Goal: Task Accomplishment & Management: Manage account settings

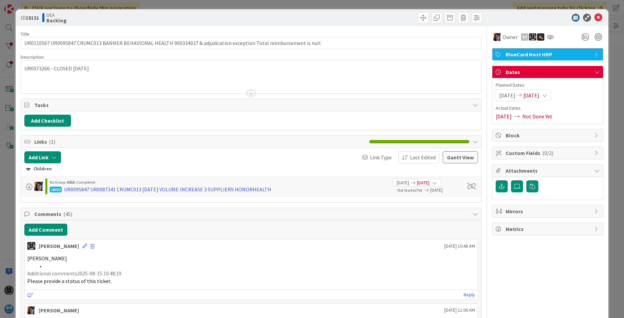
click at [494, 15] on icon at bounding box center [599, 18] width 8 height 8
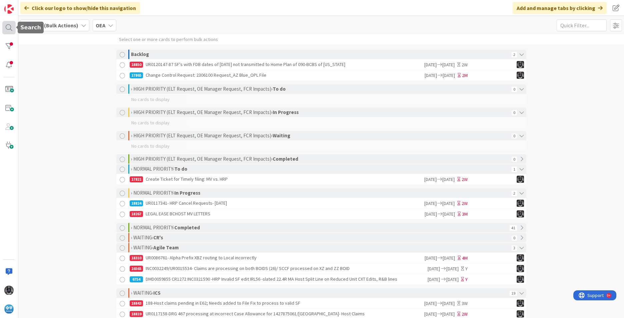
click at [9, 27] on div at bounding box center [8, 27] width 13 height 13
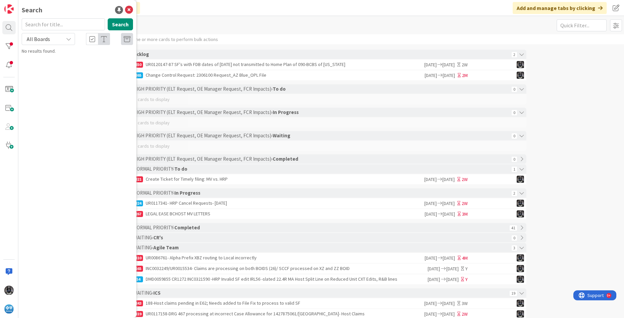
click at [43, 22] on input "text" at bounding box center [63, 24] width 83 height 12
type input "UR0094229"
click at [52, 62] on p "UR0094229 UR0078288 (closed)- PRLD5/IRLD5 Non Par claims pending in HRP" at bounding box center [82, 62] width 102 height 14
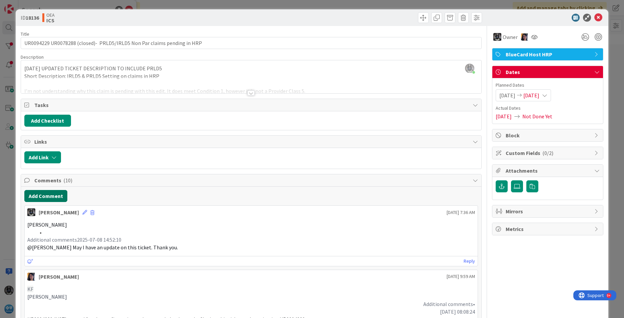
click at [35, 191] on button "Add Comment" at bounding box center [45, 196] width 43 height 12
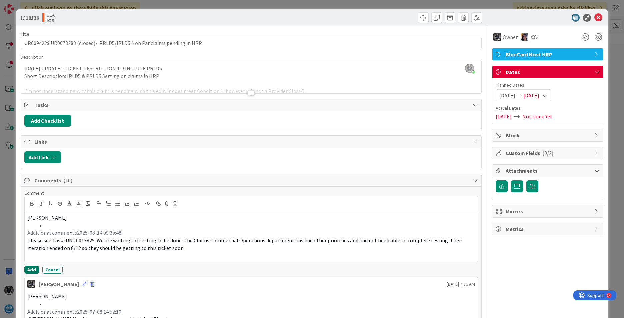
click at [32, 270] on button "Add" at bounding box center [31, 270] width 15 height 8
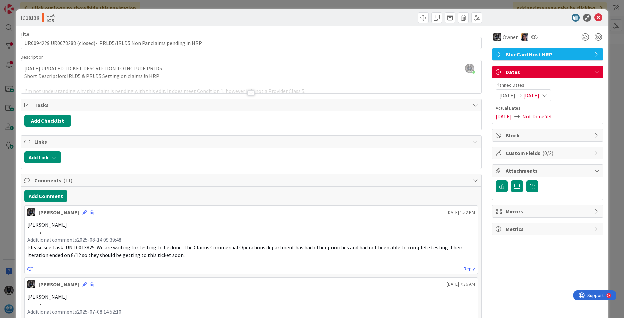
click at [494, 95] on span "[DATE]" at bounding box center [532, 95] width 16 height 8
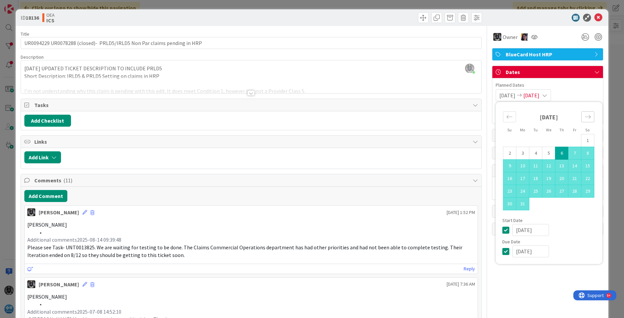
click at [494, 117] on icon "Move forward to switch to the next month." at bounding box center [588, 117] width 6 height 6
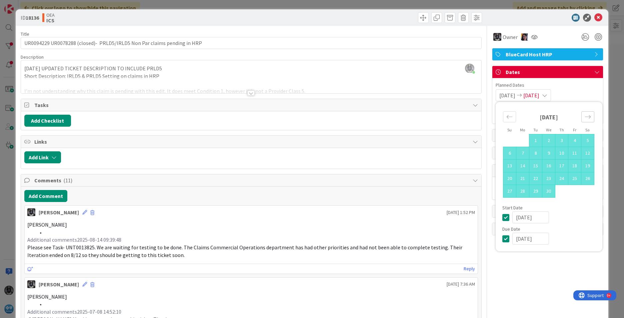
click at [494, 117] on icon "Move forward to switch to the next month." at bounding box center [588, 117] width 6 height 6
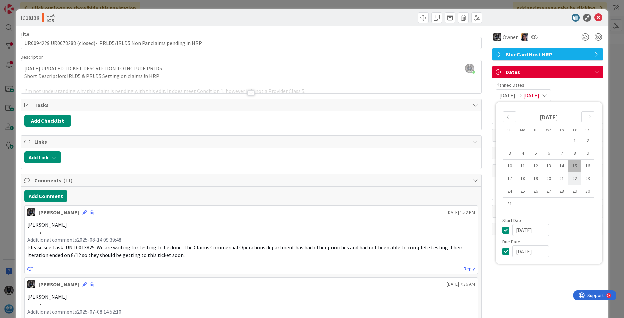
click at [494, 177] on td "22" at bounding box center [575, 178] width 13 height 13
type input "[DATE]"
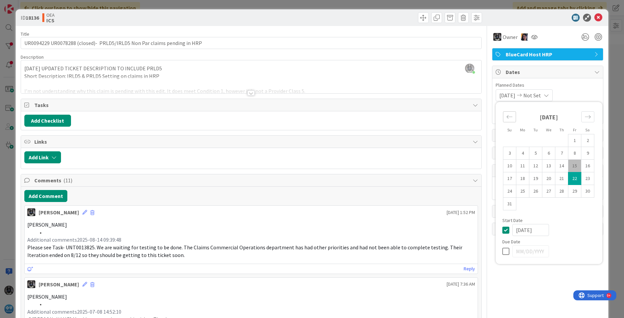
click at [494, 117] on icon "Move backward to switch to the previous month." at bounding box center [510, 116] width 6 height 3
click at [494, 116] on icon "Move backward to switch to the previous month." at bounding box center [510, 117] width 6 height 6
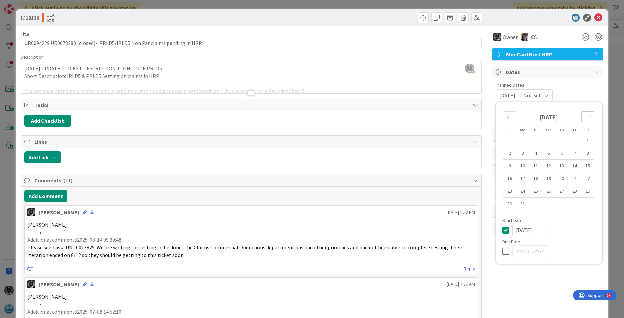
click at [494, 116] on icon "Move forward to switch to the next month." at bounding box center [588, 117] width 6 height 6
click at [494, 178] on td "22" at bounding box center [562, 178] width 13 height 13
click at [494, 119] on icon "Move backward to switch to the previous month." at bounding box center [510, 117] width 6 height 6
click at [494, 177] on td "22" at bounding box center [536, 178] width 13 height 13
type input "[DATE]"
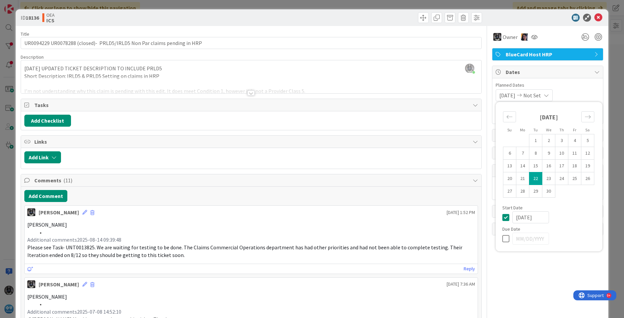
click at [494, 84] on span "Planned Dates" at bounding box center [548, 85] width 104 height 7
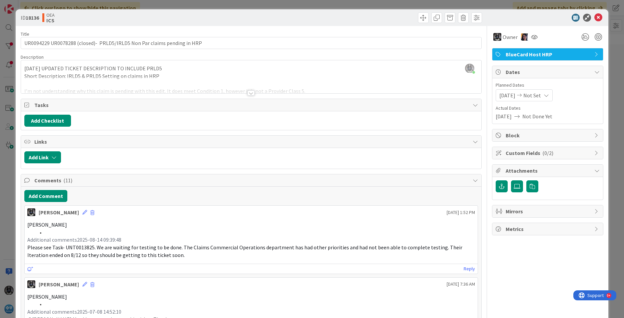
click at [494, 95] on icon at bounding box center [546, 95] width 5 height 5
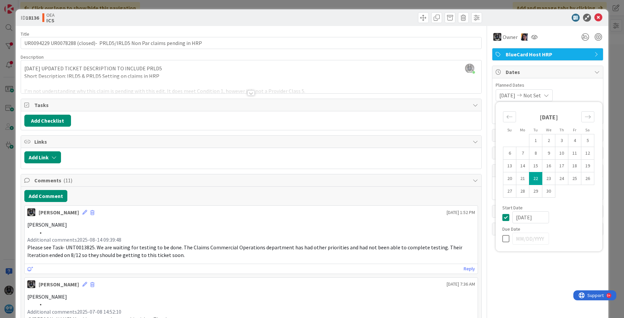
click at [494, 95] on span "Not Set" at bounding box center [533, 95] width 18 height 8
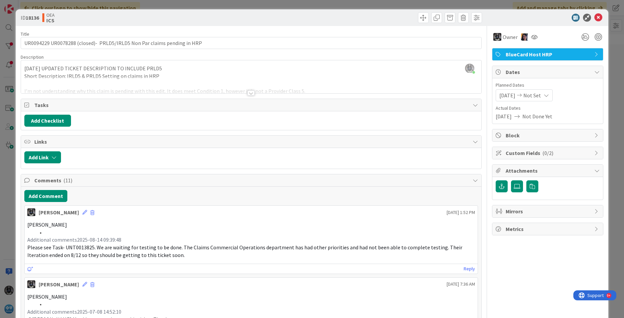
click at [494, 95] on icon at bounding box center [546, 95] width 5 height 5
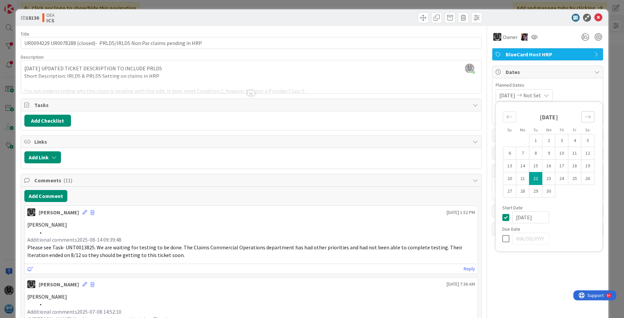
click at [494, 116] on icon "Move forward to switch to the next month." at bounding box center [588, 117] width 6 height 6
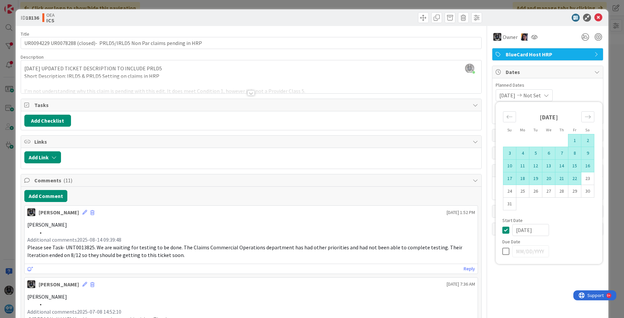
click at [494, 177] on td "22" at bounding box center [575, 178] width 13 height 13
type input "[DATE]"
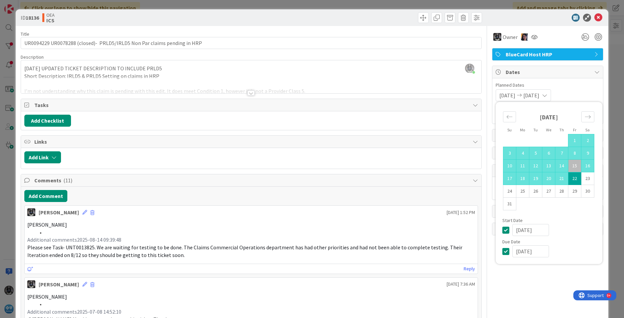
click at [494, 88] on span "Planned Dates" at bounding box center [548, 85] width 104 height 7
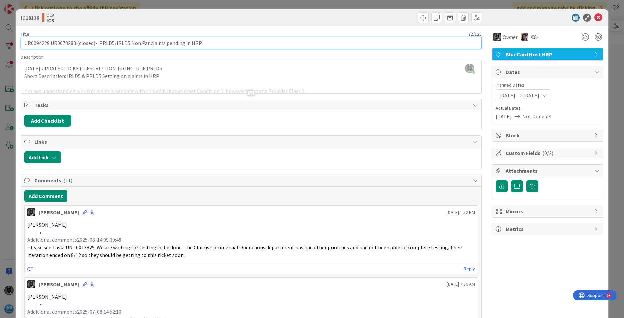
click at [208, 43] on input "UR0094229 UR0078288 (closed)- PRLD5/IRLD5 Non Par claims pending in HRP" at bounding box center [251, 43] width 461 height 12
paste input "UNT0013825"
type input "UR0094229 UR0078288 (closed)- PRLD5/IRLD5 Non Par claims pending in HRP UNT0013…"
click at [211, 43] on input "UR0094229 UR0078288 (closed)- PRLD5/IRLD5 Non Par claims pending in HRP UNT0013…" at bounding box center [251, 43] width 461 height 12
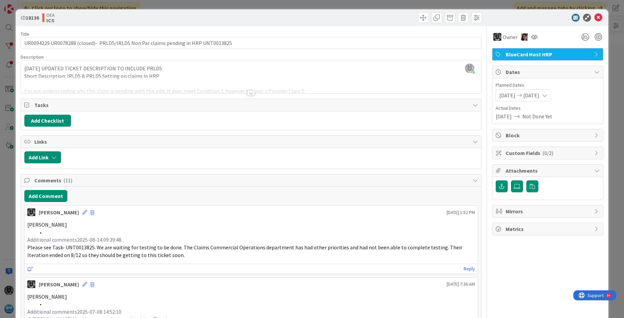
click at [494, 14] on div at bounding box center [545, 18] width 118 height 8
click at [494, 16] on icon at bounding box center [599, 18] width 8 height 8
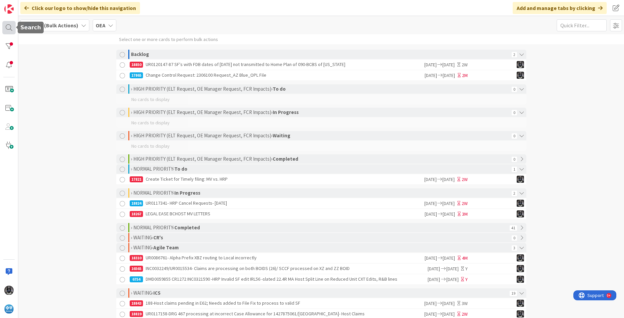
click at [7, 26] on div at bounding box center [8, 27] width 13 height 13
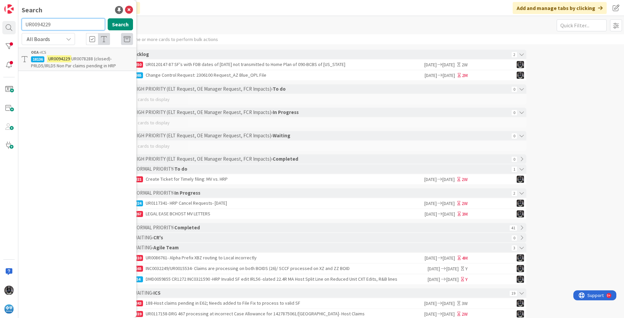
drag, startPoint x: 53, startPoint y: 22, endPoint x: 13, endPoint y: 17, distance: 40.3
click at [13, 17] on div "Search UR0094229 Search All Boards OEA › ICS 18136 UR0094229 UR0078288 (closed)…" at bounding box center [9, 159] width 18 height 318
paste input "10999"
type input "UR0109999"
click at [118, 26] on button "Search" at bounding box center [120, 24] width 25 height 12
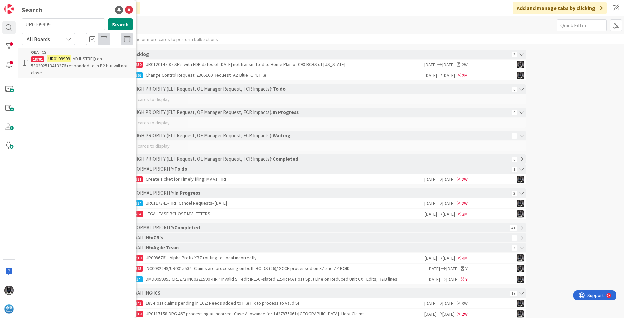
click at [72, 63] on span "-ADJUSTREQ on 530202513413276 responded to in B2 but will not close" at bounding box center [79, 66] width 97 height 20
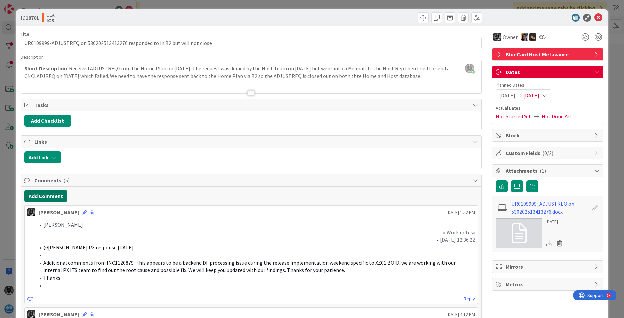
click at [52, 191] on button "Add Comment" at bounding box center [45, 196] width 43 height 12
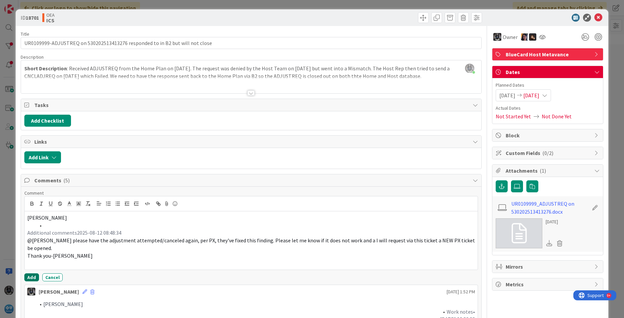
click at [31, 278] on button "Add" at bounding box center [31, 277] width 15 height 8
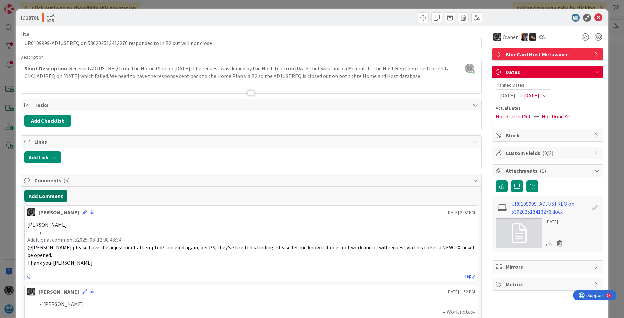
click at [44, 195] on button "Add Comment" at bounding box center [45, 196] width 43 height 12
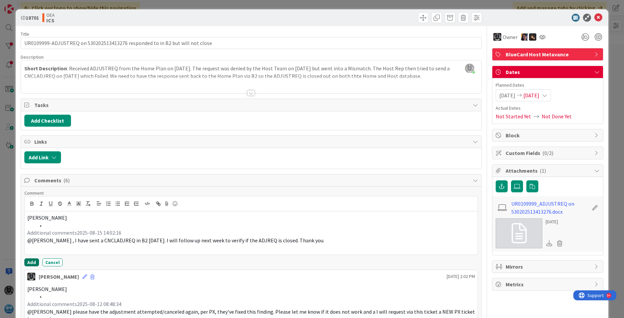
click at [29, 262] on button "Add" at bounding box center [31, 262] width 15 height 8
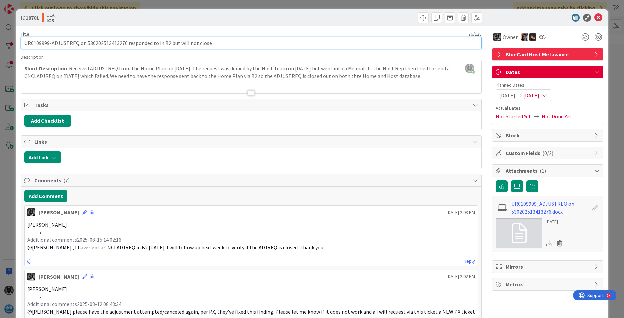
drag, startPoint x: 220, startPoint y: 43, endPoint x: 17, endPoint y: 39, distance: 203.5
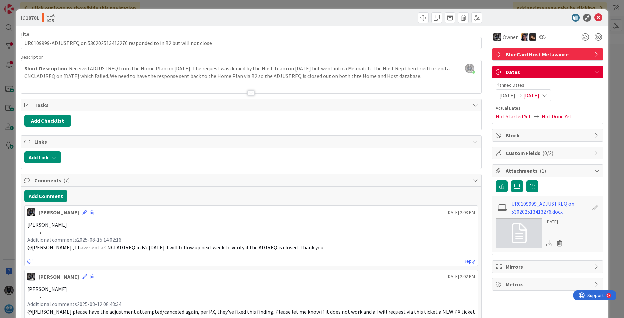
click at [494, 93] on span "[DATE]" at bounding box center [532, 95] width 16 height 8
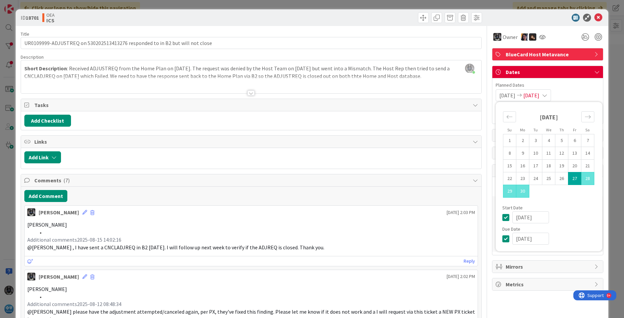
click at [494, 94] on span "[DATE]" at bounding box center [532, 95] width 16 height 8
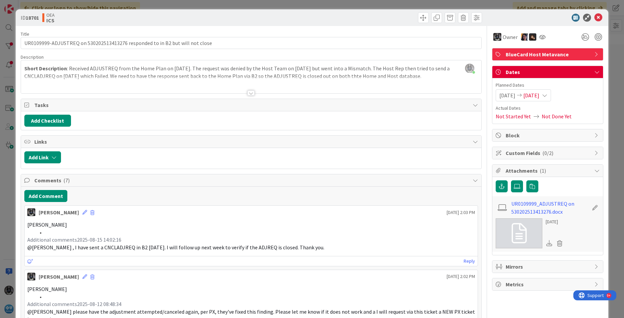
click at [494, 92] on span "[DATE]" at bounding box center [532, 95] width 16 height 8
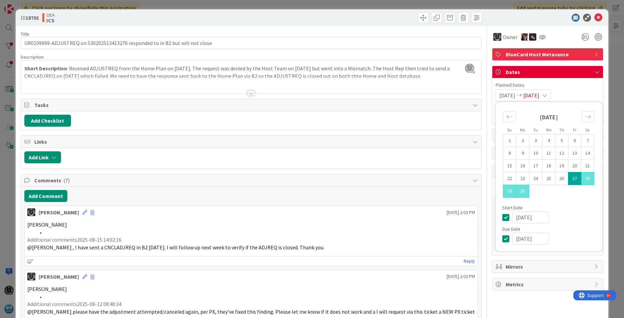
click at [494, 95] on icon at bounding box center [544, 95] width 5 height 5
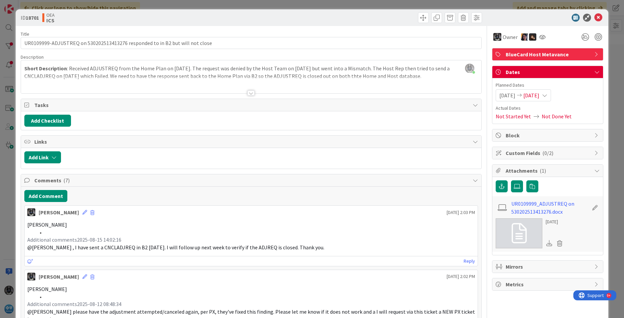
click at [494, 95] on icon at bounding box center [544, 95] width 5 height 5
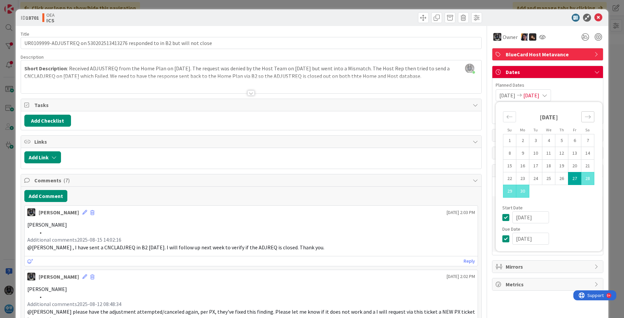
click at [494, 116] on icon "Move forward to switch to the next month." at bounding box center [588, 117] width 6 height 6
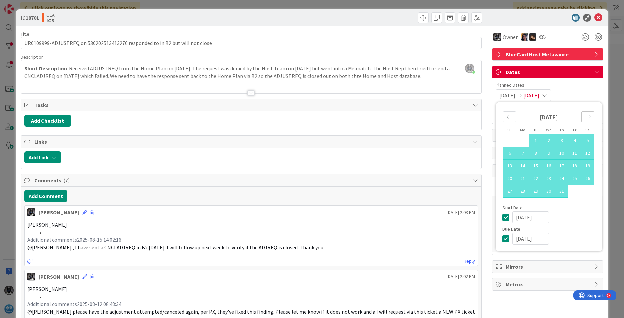
click at [494, 116] on icon "Move forward to switch to the next month." at bounding box center [588, 117] width 6 height 6
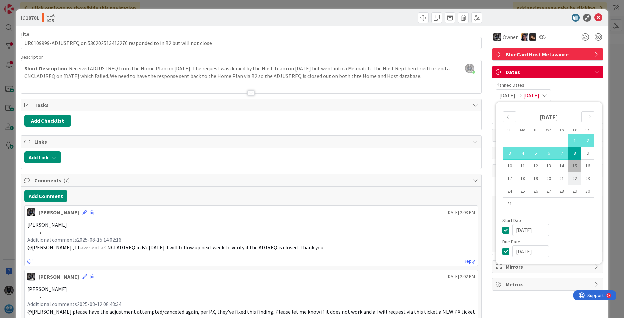
click at [494, 179] on td "22" at bounding box center [575, 178] width 13 height 13
type input "[DATE]"
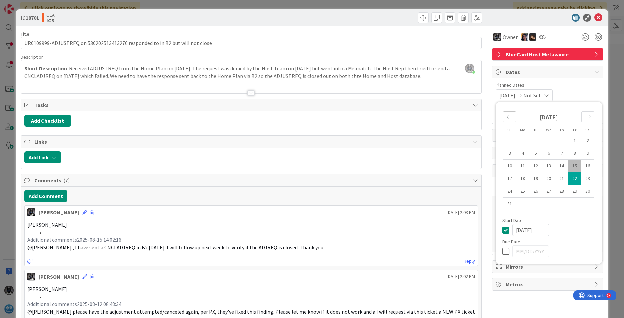
click at [494, 116] on icon "Move backward to switch to the previous month." at bounding box center [510, 117] width 6 height 6
click at [494, 177] on td "27" at bounding box center [575, 178] width 13 height 13
type input "[DATE]"
click at [494, 240] on icon at bounding box center [508, 239] width 10 height 8
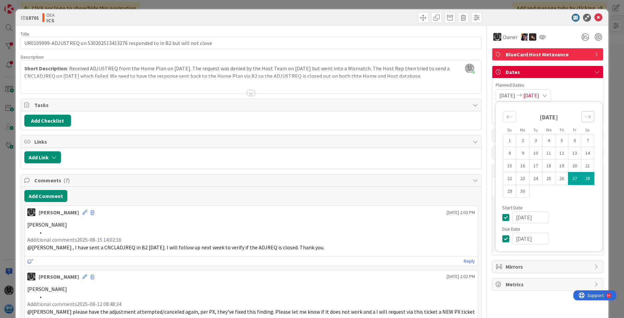
click at [494, 116] on icon "Move forward to switch to the next month." at bounding box center [588, 116] width 6 height 3
click at [494, 178] on td "22" at bounding box center [575, 178] width 13 height 13
type input "[DATE]"
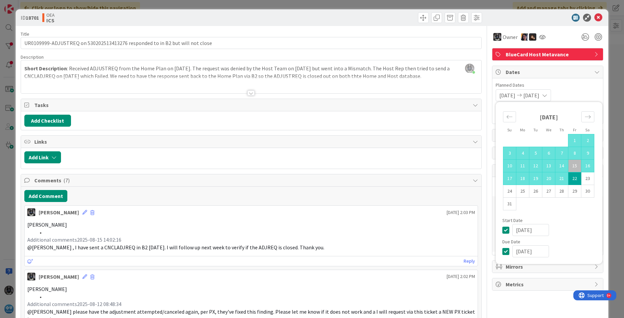
click at [372, 123] on div "Add Checklist" at bounding box center [251, 121] width 454 height 12
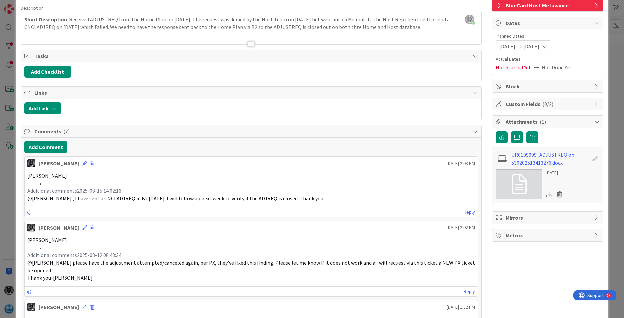
scroll to position [67, 0]
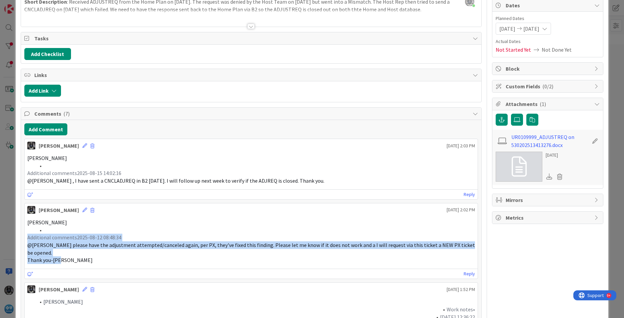
drag, startPoint x: 27, startPoint y: 237, endPoint x: 66, endPoint y: 260, distance: 45.1
click at [66, 260] on div "[PERSON_NAME] Additional comments2025-08-12 08:48:34 @[PERSON_NAME] please have…" at bounding box center [251, 241] width 448 height 45
copy div "Additional comments2025-08-12 08:48:34 @[PERSON_NAME] please have the adjustmen…"
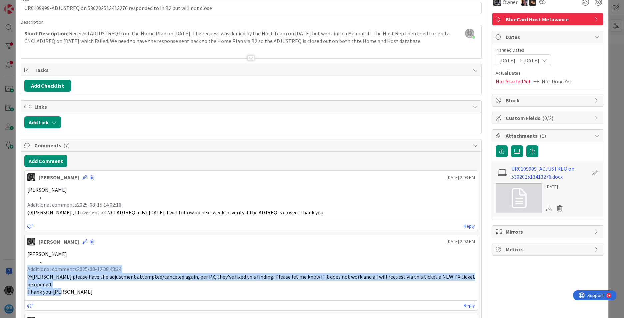
scroll to position [0, 0]
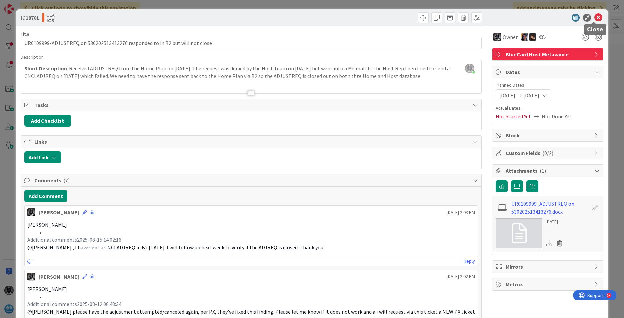
click at [494, 18] on icon at bounding box center [599, 18] width 8 height 8
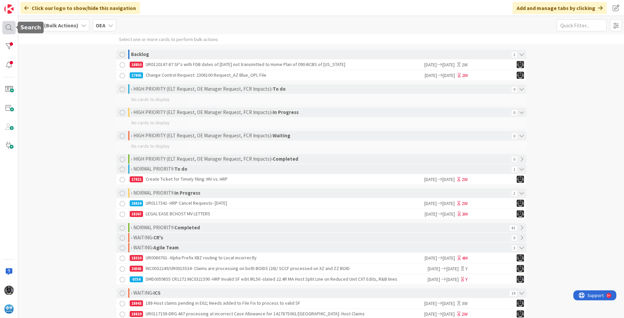
click at [6, 26] on div at bounding box center [8, 27] width 13 height 13
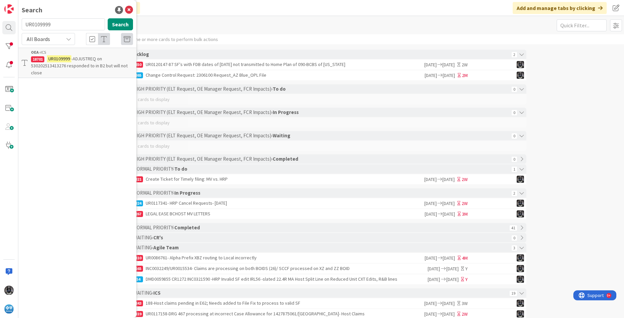
click at [51, 24] on input "UR0109999" at bounding box center [63, 24] width 83 height 12
type input "U"
type input "UR0115439"
click at [120, 26] on button "Search" at bounding box center [120, 24] width 25 height 12
click at [129, 8] on icon at bounding box center [129, 10] width 8 height 8
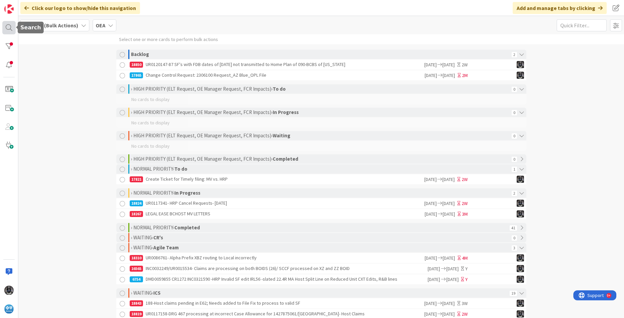
click at [8, 28] on div at bounding box center [8, 27] width 13 height 13
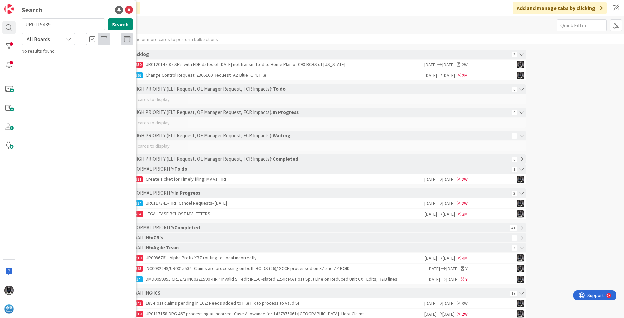
click at [53, 25] on input "UR0115439" at bounding box center [63, 24] width 83 height 12
type input "U"
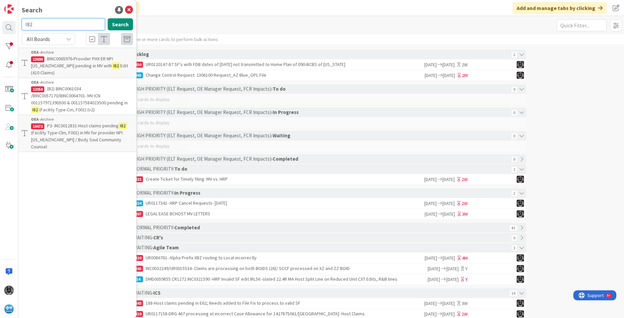
click at [52, 24] on input "I82" at bounding box center [63, 24] width 83 height 12
type input "I"
paste input "001174133230500"
type input "001174133230500"
click at [124, 24] on button "Search" at bounding box center [120, 24] width 25 height 12
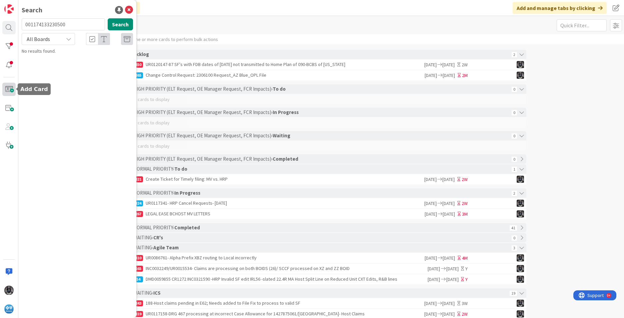
click at [8, 87] on span at bounding box center [8, 89] width 13 height 13
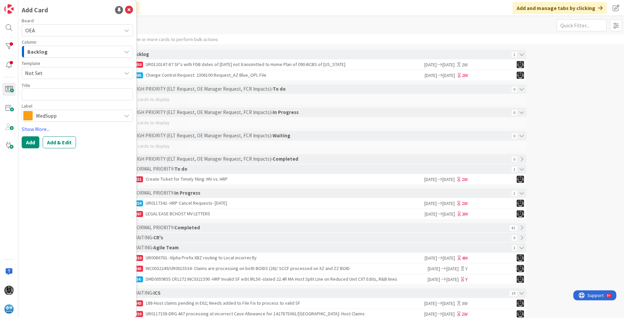
click at [125, 51] on icon "button" at bounding box center [126, 51] width 5 height 5
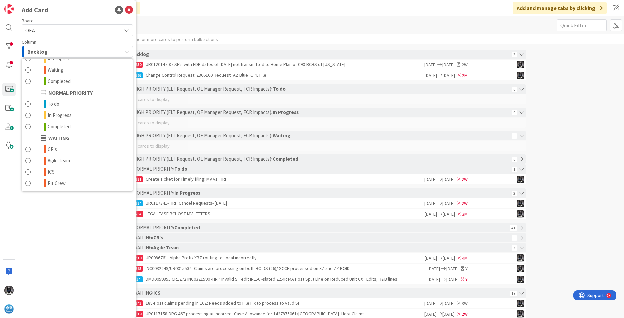
scroll to position [65, 0]
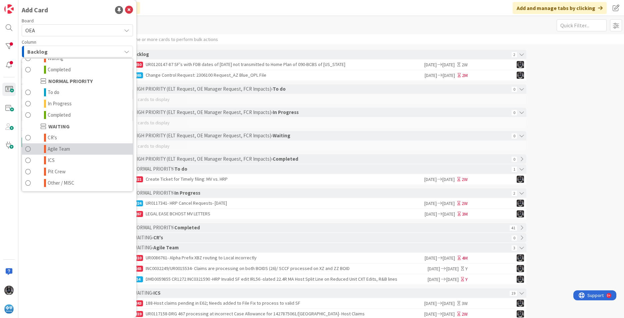
click at [61, 146] on span "Agile Team" at bounding box center [59, 149] width 22 height 8
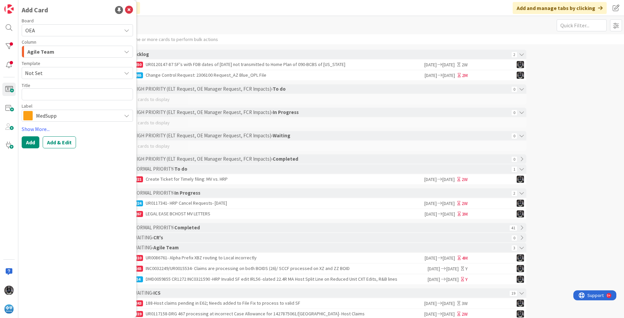
click at [128, 115] on icon at bounding box center [126, 115] width 5 height 5
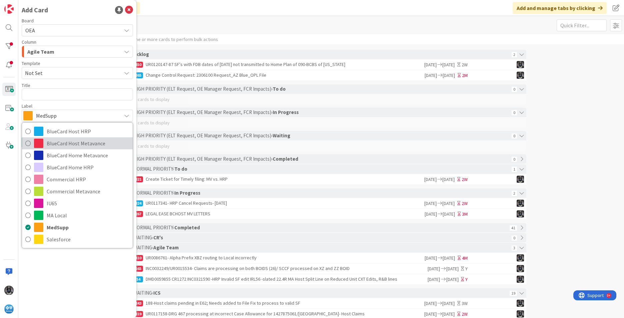
click at [73, 142] on span "BlueCard Host Metavance" at bounding box center [88, 143] width 83 height 10
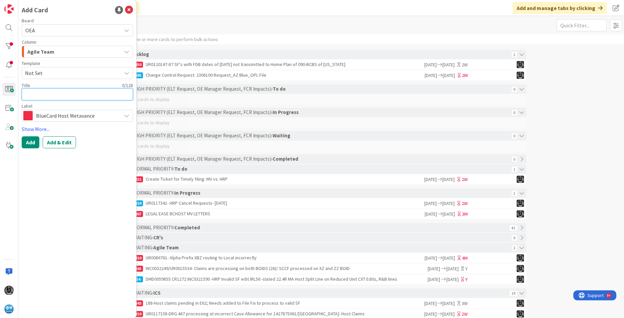
click at [41, 95] on textarea at bounding box center [77, 94] width 111 height 12
click at [32, 92] on textarea at bounding box center [77, 94] width 111 height 12
paste textarea "UR0115439"
type textarea "x"
type textarea "UR0115439"
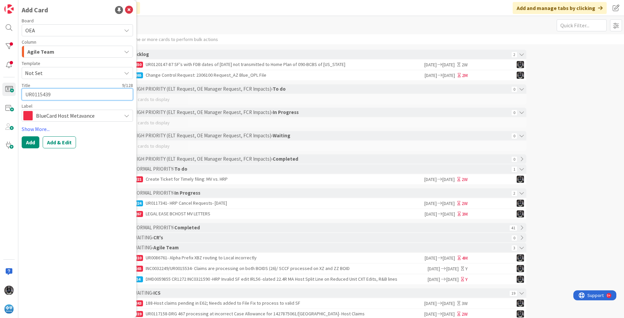
click at [59, 94] on textarea "UR0115439" at bounding box center [77, 94] width 111 height 12
type textarea "x"
type textarea "UR0115439-"
paste textarea "Configuration for Facility Type F001 (I82 EX Code)"
type textarea "x"
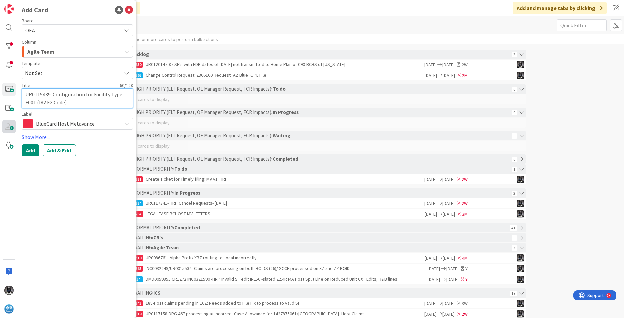
type textarea "UR0115439-Configuration for Facility Type F001 (I82 EX Code)"
click at [77, 104] on textarea "UR0115439-Configuration for Facility Type F001 (I82 EX Code)" at bounding box center [77, 98] width 111 height 20
type textarea "x"
type textarea "UR0115439-Configuration for Facility Type F001 (I82 EX Code)"
paste textarea "001174133230500"
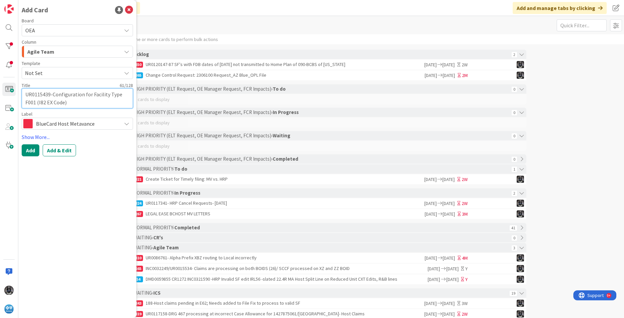
type textarea "x"
type textarea "UR0115439-Configuration for Facility Type F001 (I82 EX Code) 001174133230500"
click at [59, 151] on button "Add & Edit" at bounding box center [59, 150] width 33 height 12
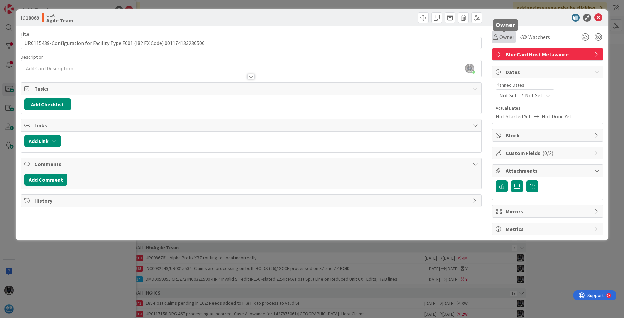
click at [494, 37] on div "Owner" at bounding box center [504, 37] width 21 height 8
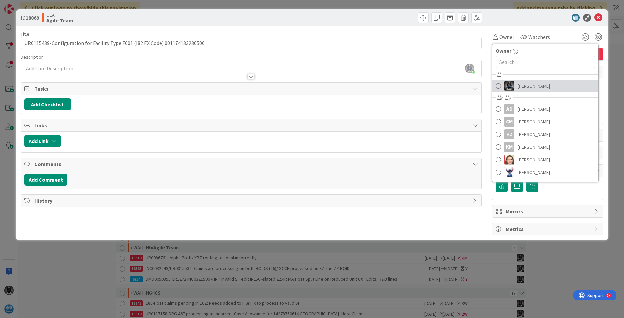
drag, startPoint x: 517, startPoint y: 84, endPoint x: 520, endPoint y: 80, distance: 4.3
click at [494, 84] on link "[PERSON_NAME]" at bounding box center [546, 86] width 106 height 13
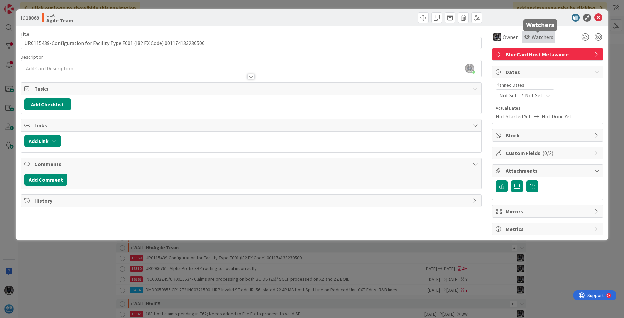
click at [494, 37] on span "Watchers" at bounding box center [543, 37] width 22 height 8
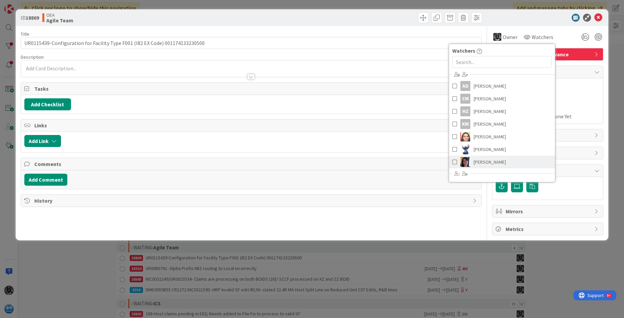
click at [482, 160] on span "[PERSON_NAME]" at bounding box center [490, 162] width 32 height 10
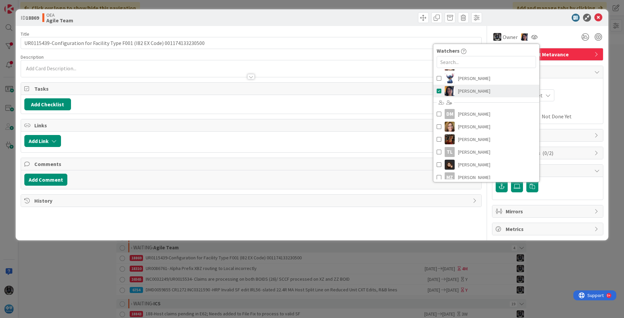
scroll to position [75, 0]
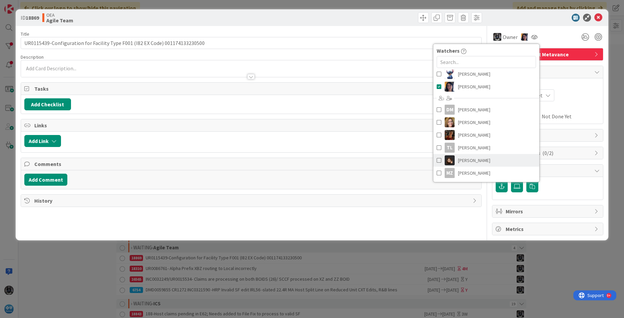
click at [472, 159] on span "[PERSON_NAME]" at bounding box center [474, 160] width 32 height 10
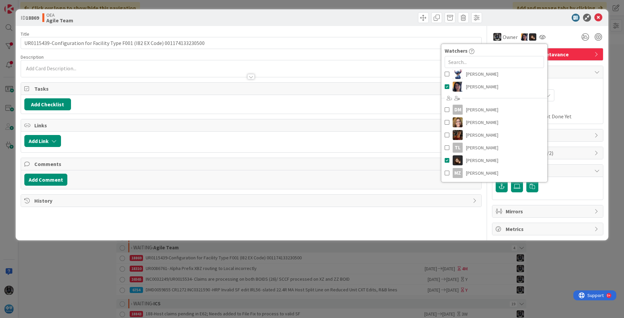
click at [494, 97] on div "Not Set Not Set" at bounding box center [548, 95] width 104 height 12
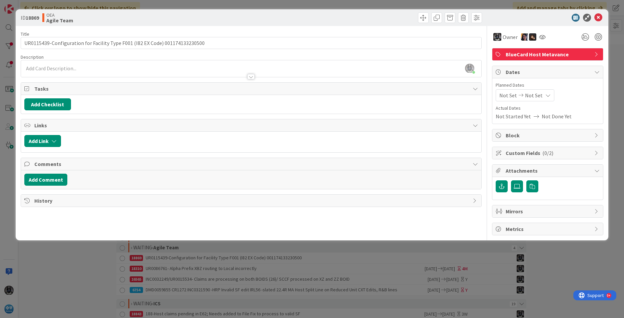
click at [494, 95] on span "Not Set" at bounding box center [509, 95] width 18 height 8
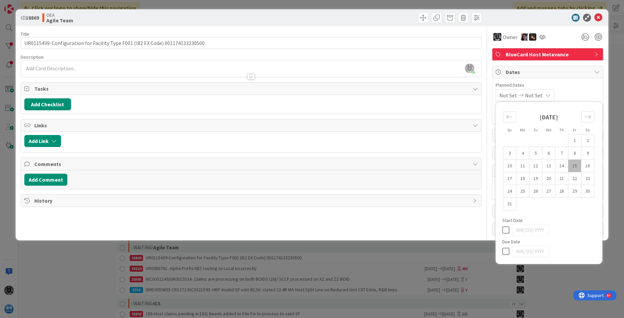
click at [494, 164] on td "15" at bounding box center [575, 166] width 13 height 13
type input "[DATE]"
click at [51, 68] on div "[PERSON_NAME] just joined" at bounding box center [251, 68] width 461 height 17
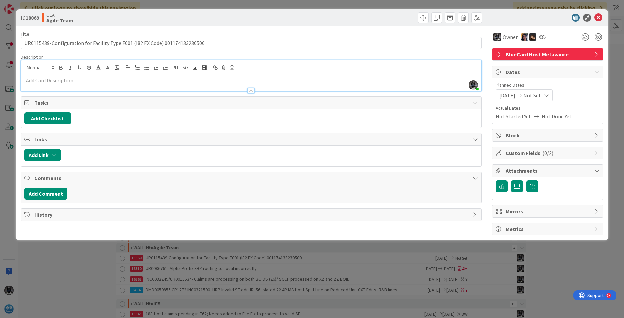
click at [32, 80] on p at bounding box center [251, 81] width 454 height 8
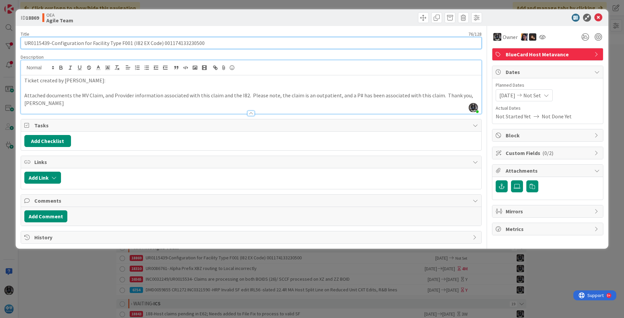
click at [37, 43] on input "UR0115439-Configuration for Facility Type F001 (I82 EX Code) 001174133230500" at bounding box center [251, 43] width 461 height 12
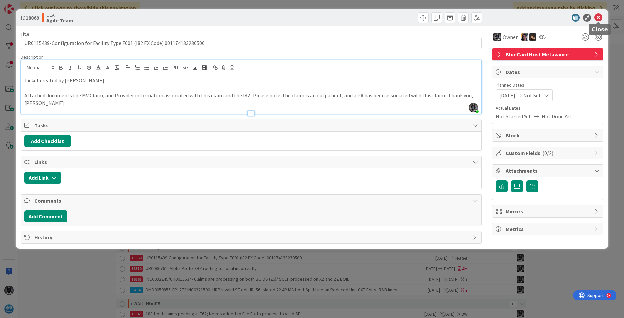
click at [494, 15] on icon at bounding box center [599, 18] width 8 height 8
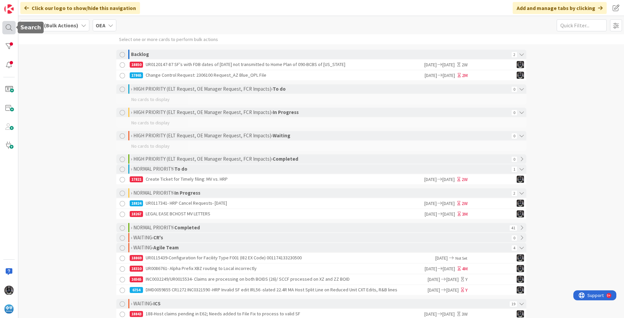
click at [6, 26] on div at bounding box center [8, 27] width 13 height 13
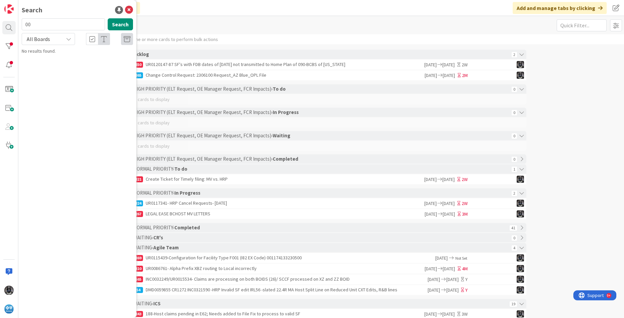
type input "0"
type input "UR0110220"
click at [79, 62] on p "UR0110220 HRP HOST INVALID SF ERROR PRL53 NETWORK AVAILABILITY MUST BE PRESENT …" at bounding box center [82, 65] width 102 height 21
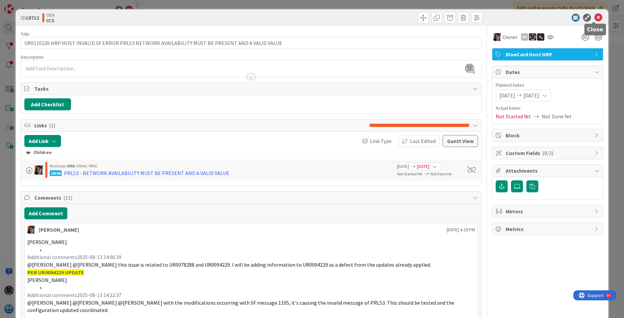
click at [494, 17] on icon at bounding box center [599, 18] width 8 height 8
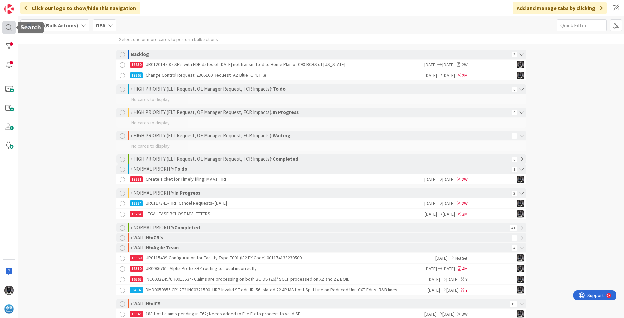
click at [12, 27] on div at bounding box center [8, 27] width 13 height 13
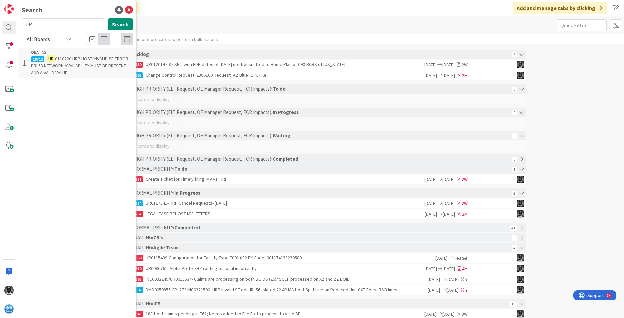
type input "U"
type input "ur0117341"
click at [64, 57] on mark "UR0117341" at bounding box center [59, 58] width 24 height 7
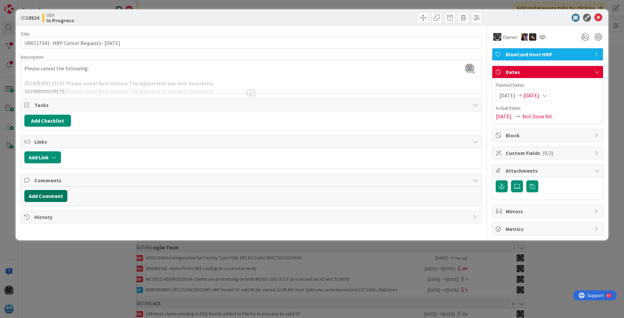
click at [38, 196] on button "Add Comment" at bounding box center [45, 196] width 43 height 12
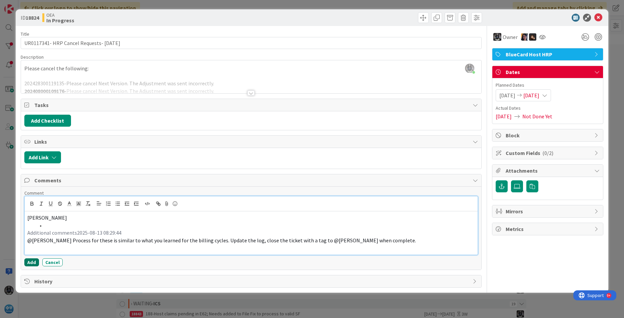
click at [33, 262] on button "Add" at bounding box center [31, 262] width 15 height 8
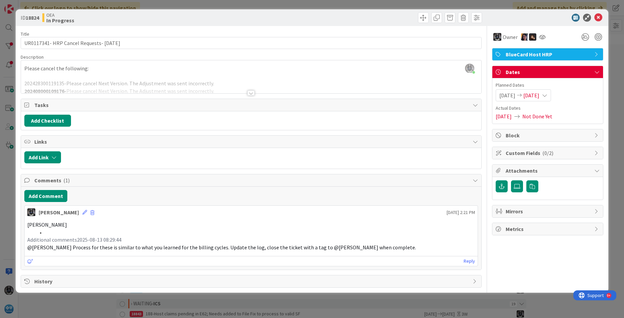
click at [494, 116] on span "Not Done Yet" at bounding box center [538, 116] width 30 height 8
click at [494, 96] on icon at bounding box center [544, 95] width 5 height 5
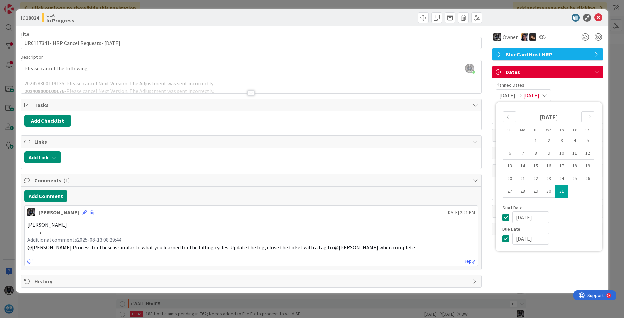
click at [494, 238] on icon at bounding box center [508, 239] width 10 height 8
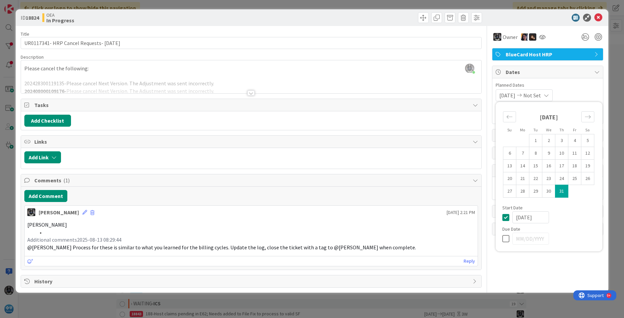
click at [494, 238] on icon at bounding box center [508, 239] width 10 height 8
type input "[DATE]"
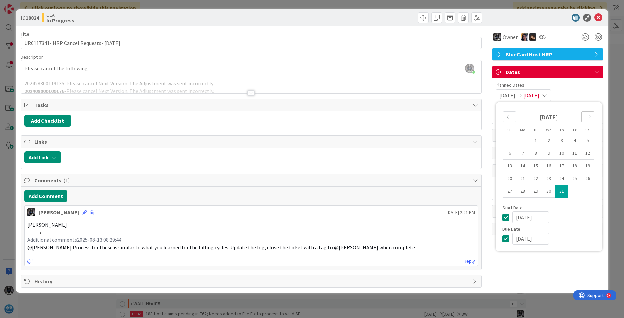
click at [494, 117] on icon "Move forward to switch to the next month." at bounding box center [588, 117] width 6 height 6
click at [494, 177] on td "22" at bounding box center [575, 178] width 13 height 13
type input "[DATE]"
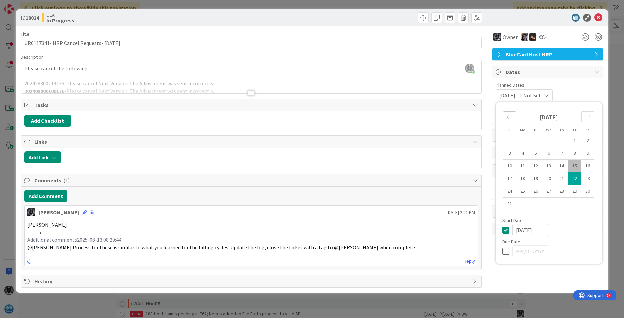
click at [494, 120] on div "Move backward to switch to the previous month." at bounding box center [509, 116] width 13 height 11
click at [494, 191] on td "31" at bounding box center [562, 191] width 13 height 13
type input "[DATE]"
click at [494, 94] on span "Not Set" at bounding box center [533, 95] width 18 height 8
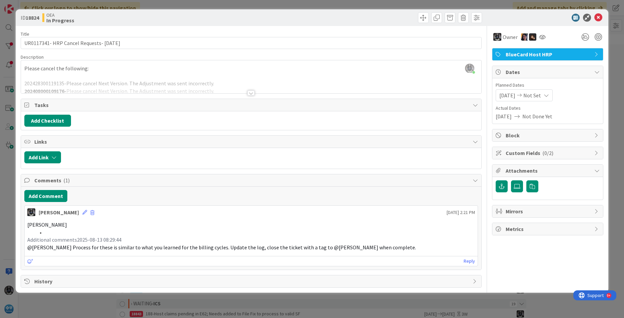
click at [494, 96] on icon at bounding box center [546, 95] width 5 height 5
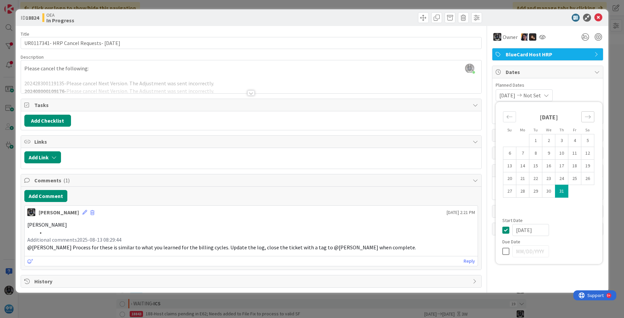
click at [494, 118] on icon "Move forward to switch to the next month." at bounding box center [588, 117] width 6 height 6
click at [494, 251] on icon at bounding box center [508, 251] width 10 height 8
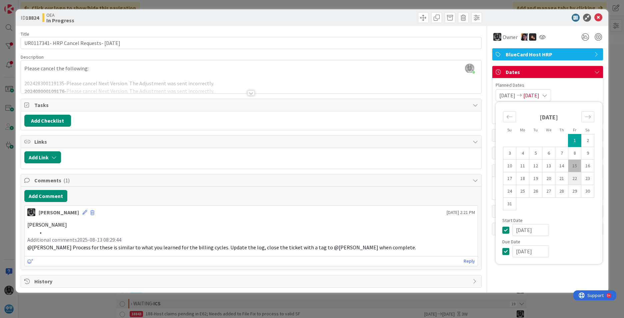
click at [494, 177] on td "22" at bounding box center [575, 178] width 13 height 13
type input "[DATE]"
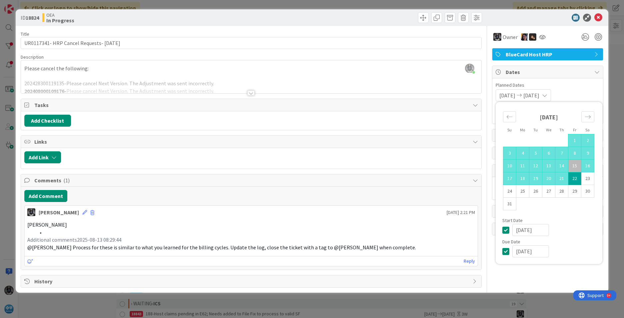
click at [369, 75] on div "[PERSON_NAME] just joined Please cancel the following: 202428300119135-Please c…" at bounding box center [251, 76] width 461 height 33
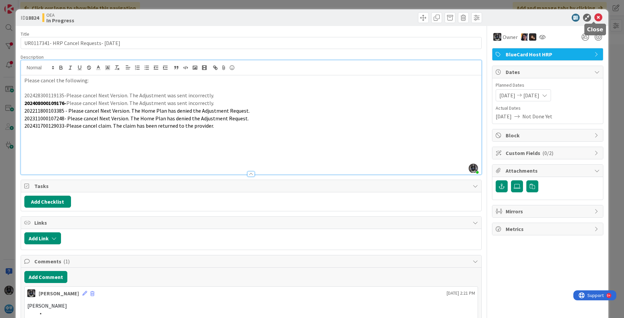
click at [494, 15] on icon at bounding box center [599, 18] width 8 height 8
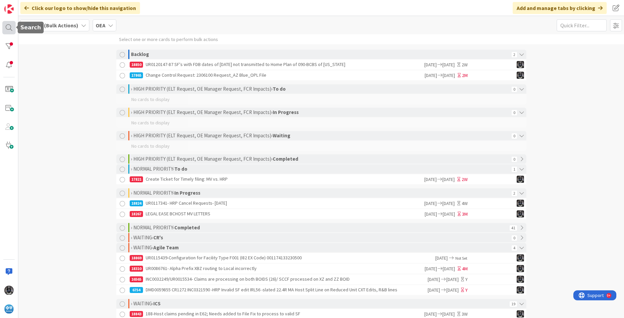
click at [8, 26] on div at bounding box center [8, 27] width 13 height 13
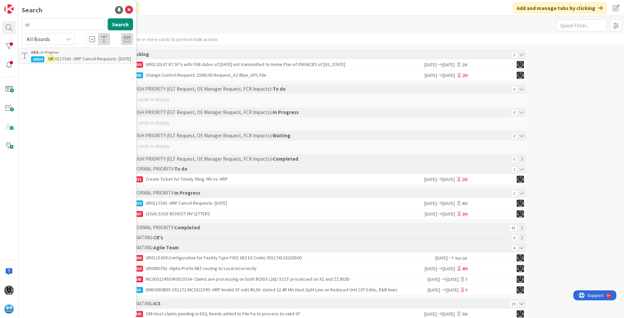
type input "u"
type input "UR0111861"
click at [63, 59] on mark "UR0111861" at bounding box center [59, 58] width 24 height 7
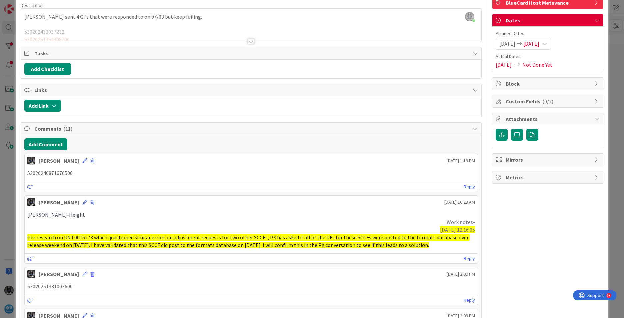
scroll to position [67, 0]
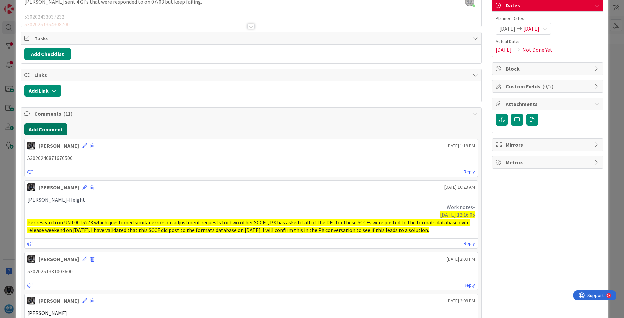
click at [39, 130] on button "Add Comment" at bounding box center [45, 129] width 43 height 12
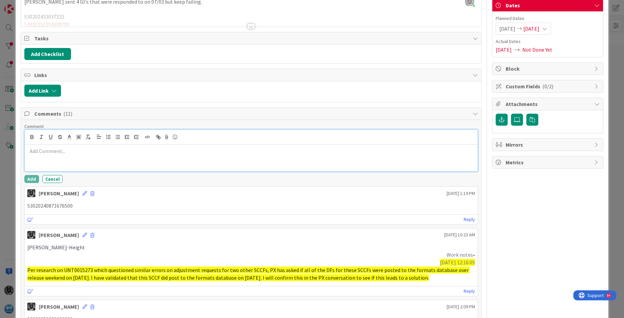
click at [35, 152] on p at bounding box center [251, 151] width 448 height 8
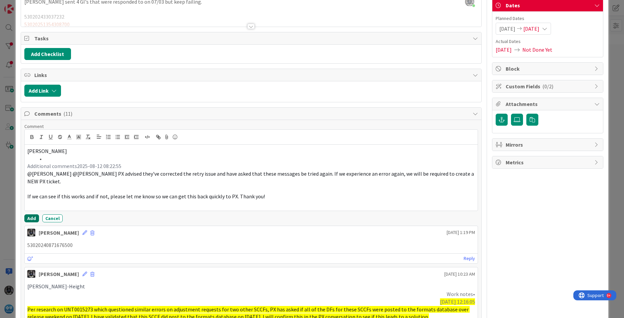
click at [34, 217] on button "Add" at bounding box center [31, 218] width 15 height 8
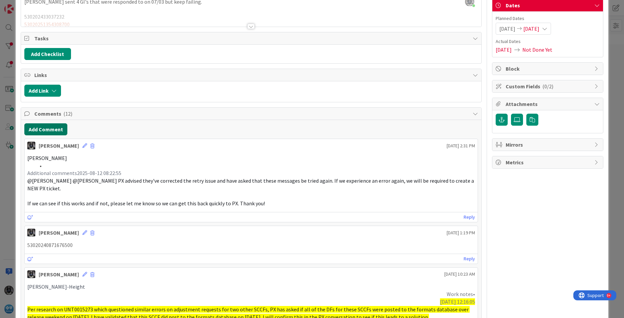
click at [58, 127] on button "Add Comment" at bounding box center [45, 129] width 43 height 12
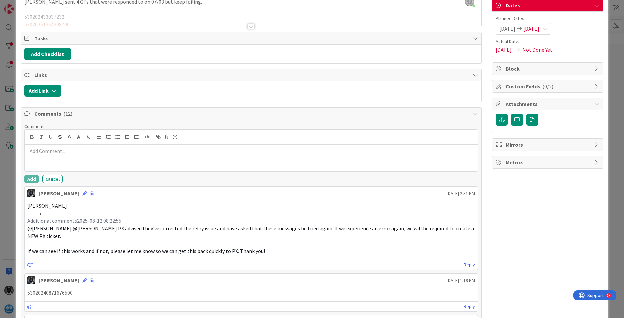
click at [35, 151] on p at bounding box center [251, 151] width 448 height 8
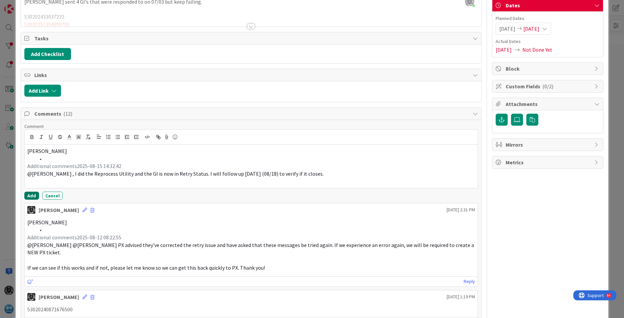
click at [31, 195] on button "Add" at bounding box center [31, 196] width 15 height 8
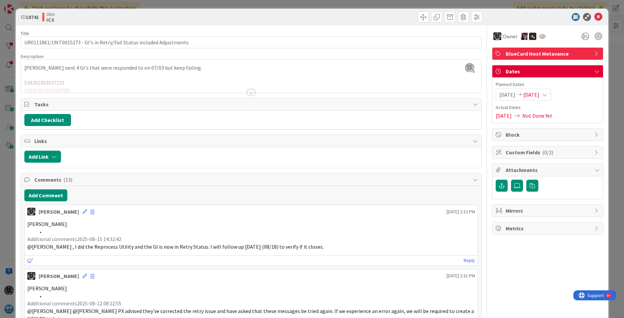
scroll to position [0, 0]
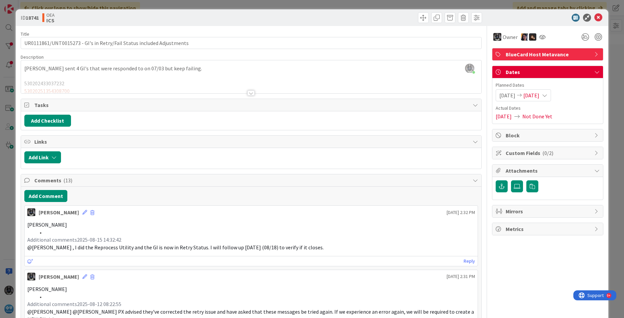
click at [494, 95] on span "[DATE]" at bounding box center [508, 95] width 16 height 8
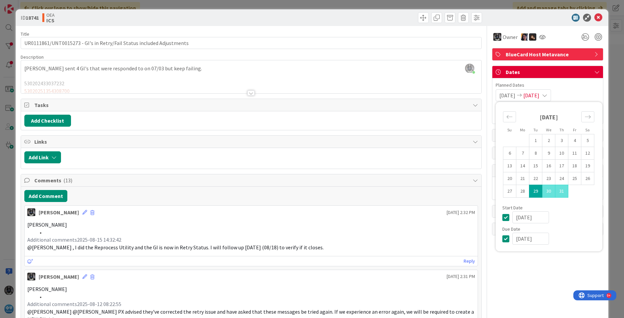
click at [494, 94] on span "[DATE]" at bounding box center [532, 95] width 16 height 8
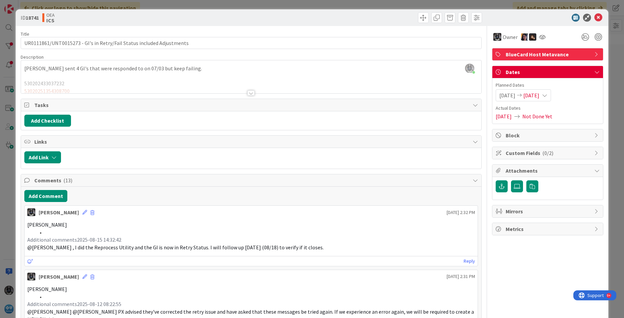
click at [494, 94] on span "[DATE]" at bounding box center [532, 95] width 16 height 8
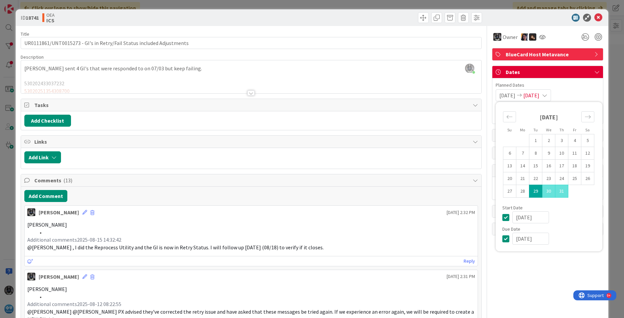
click at [494, 238] on icon at bounding box center [508, 239] width 10 height 8
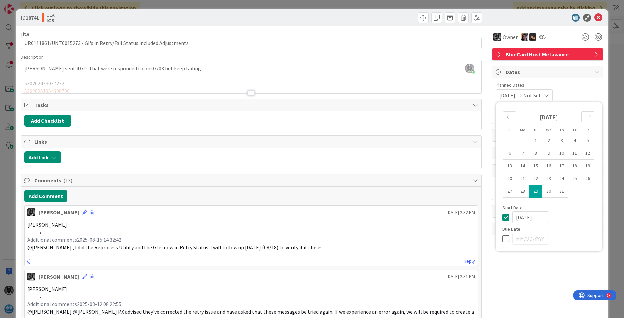
click at [494, 238] on icon at bounding box center [508, 239] width 10 height 8
type input "[DATE]"
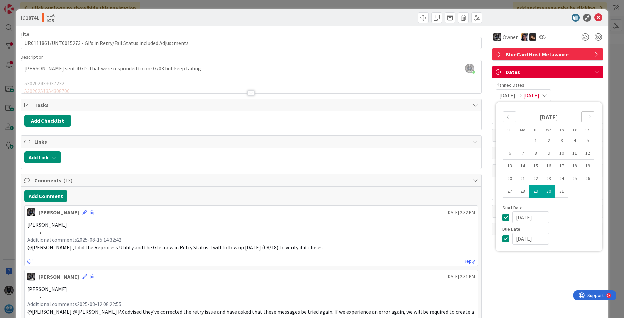
click at [494, 113] on div "Move forward to switch to the next month." at bounding box center [588, 116] width 13 height 11
click at [494, 179] on td "22" at bounding box center [575, 178] width 13 height 13
type input "[DATE]"
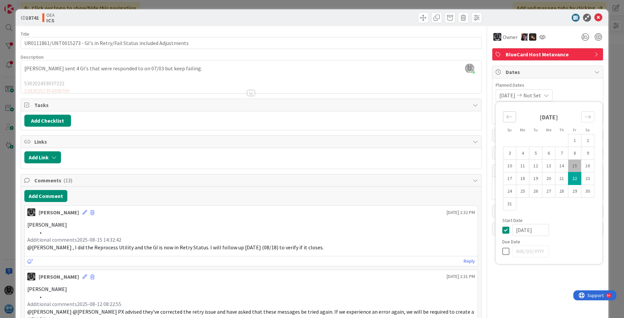
click at [494, 115] on icon "Move backward to switch to the previous month." at bounding box center [510, 116] width 6 height 3
click at [494, 154] on td "8" at bounding box center [536, 153] width 13 height 13
type input "[DATE]"
click at [494, 91] on div "[DATE] Not Set Su Mo Tu We Th Fr Sa [DATE] 1 2 3 4 5 6 7 8 9 10 11 12 13 14 15 …" at bounding box center [548, 95] width 104 height 12
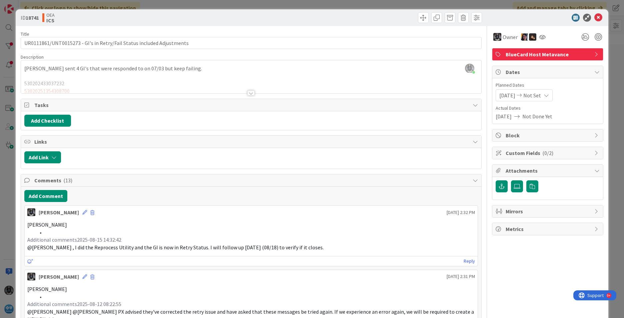
click at [494, 96] on span "Not Set" at bounding box center [533, 95] width 18 height 8
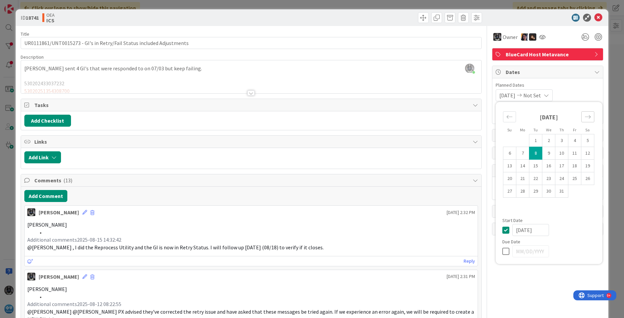
click at [494, 113] on div "Move forward to switch to the next month." at bounding box center [588, 116] width 13 height 11
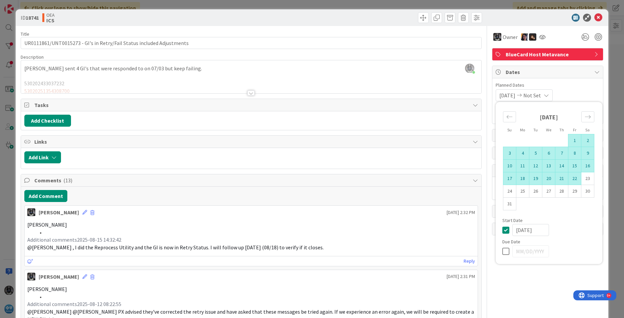
click at [494, 177] on td "22" at bounding box center [575, 178] width 13 height 13
type input "[DATE]"
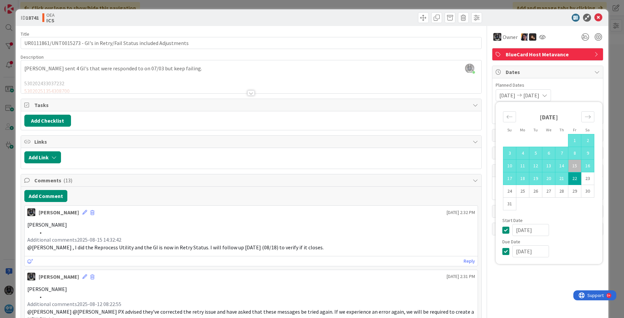
click at [494, 91] on div "[DATE] [DATE] Su Mo Tu We Th Fr Sa [DATE] 1 2 3 4 5 6 7 8 9 10 11 12 13 14 15 1…" at bounding box center [548, 95] width 104 height 12
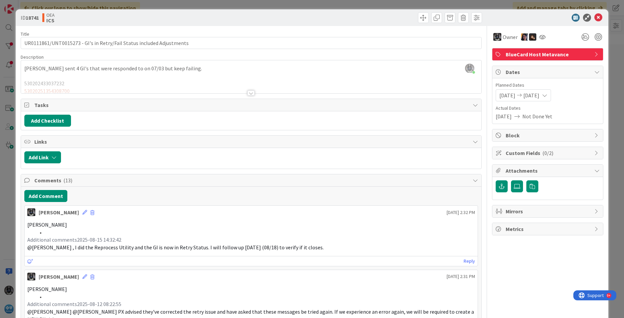
click at [494, 117] on span "[DATE]" at bounding box center [504, 116] width 16 height 8
click at [494, 113] on span "Not Done Yet" at bounding box center [538, 116] width 30 height 8
click at [38, 239] on span "Additional comments2025-08-15 14:32:42" at bounding box center [74, 239] width 94 height 7
drag, startPoint x: 27, startPoint y: 223, endPoint x: 335, endPoint y: 249, distance: 308.6
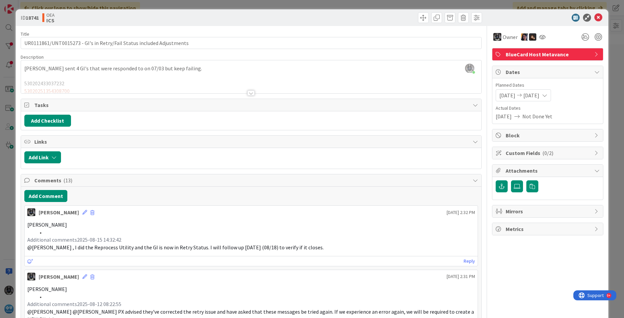
click at [335, 249] on div "[PERSON_NAME] Additional comments2025-08-15 14:32:42 @[PERSON_NAME] , I did the…" at bounding box center [251, 236] width 448 height 30
copy div "[PERSON_NAME] Additional comments2025-08-15 14:32:42 @[PERSON_NAME] , I did the…"
click at [49, 84] on div at bounding box center [251, 84] width 461 height 17
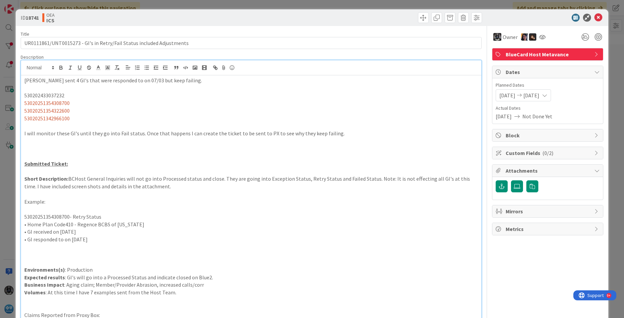
click at [49, 103] on span "53020251354308700" at bounding box center [46, 103] width 45 height 7
copy span "53020251354308700"
click at [494, 15] on icon at bounding box center [599, 18] width 8 height 8
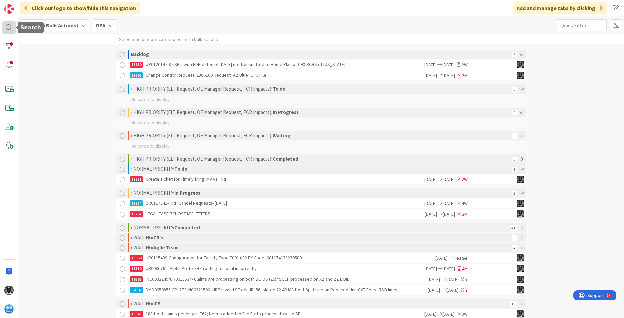
click at [9, 25] on div at bounding box center [8, 27] width 13 height 13
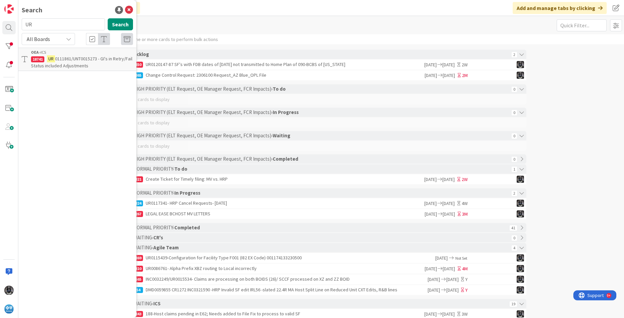
type input "U"
type input "UR0093101"
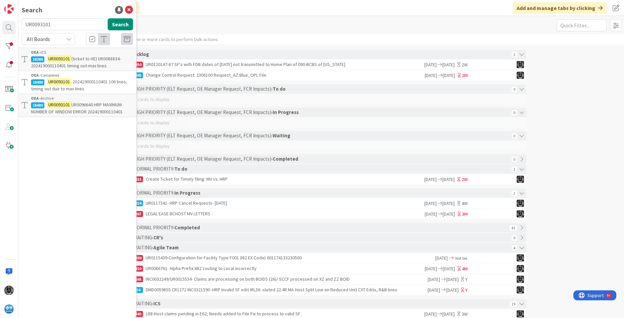
click at [57, 58] on mark "UR0093101" at bounding box center [59, 58] width 24 height 7
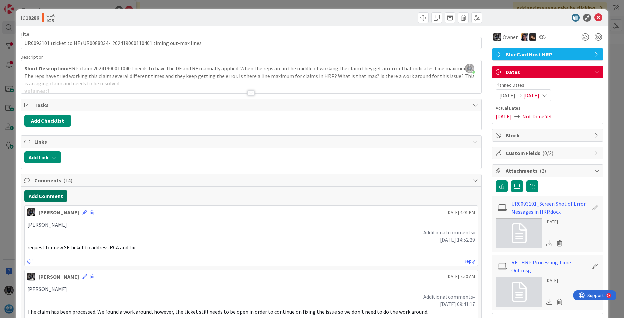
click at [41, 192] on button "Add Comment" at bounding box center [45, 196] width 43 height 12
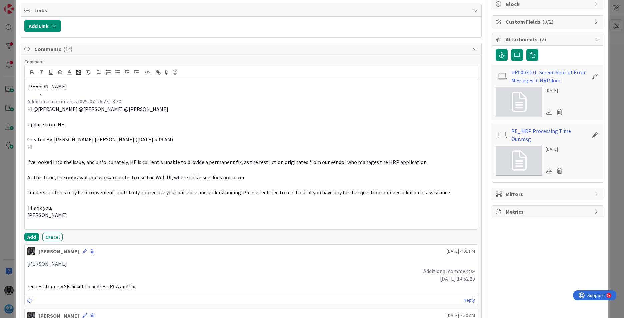
scroll to position [139, 0]
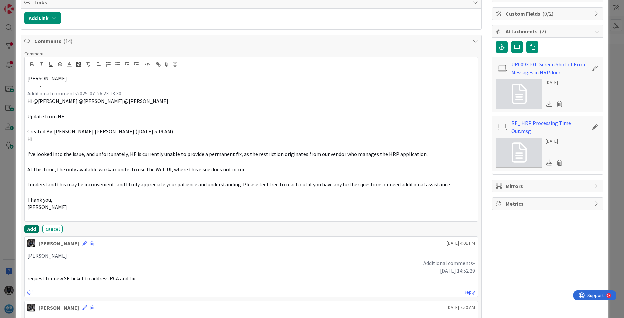
click at [28, 228] on button "Add" at bounding box center [31, 229] width 15 height 8
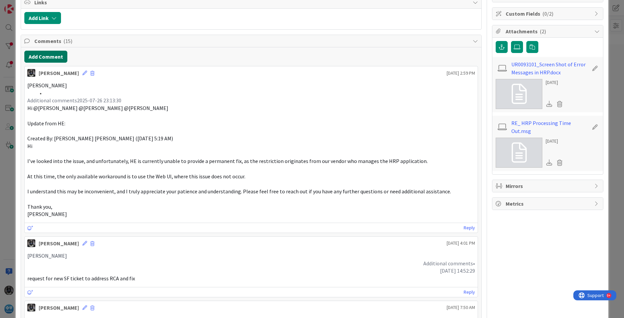
click at [43, 56] on button "Add Comment" at bounding box center [45, 57] width 43 height 12
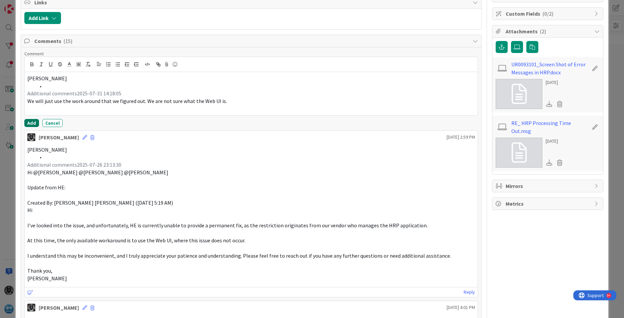
click at [33, 120] on button "Add" at bounding box center [31, 123] width 15 height 8
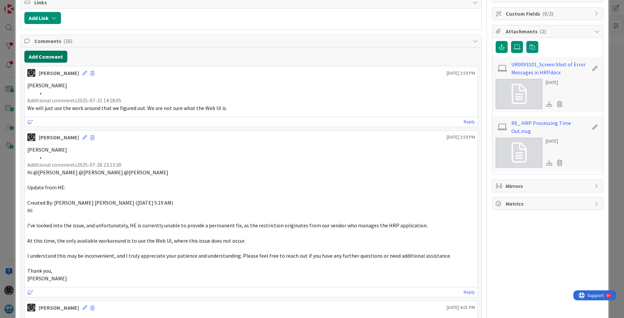
click at [36, 54] on button "Add Comment" at bounding box center [45, 57] width 43 height 12
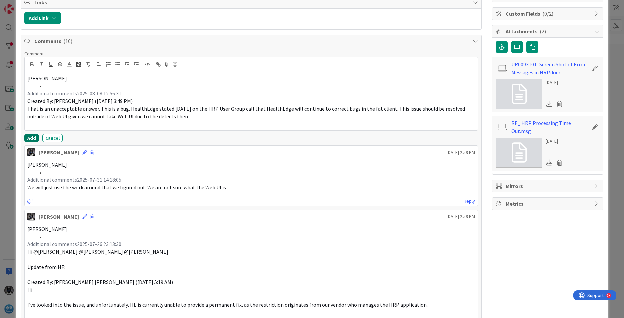
click at [31, 136] on button "Add" at bounding box center [31, 138] width 15 height 8
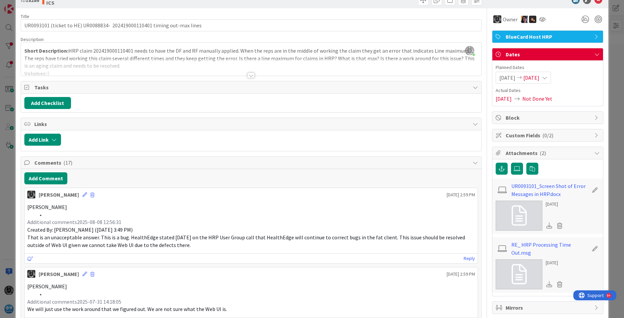
scroll to position [6, 0]
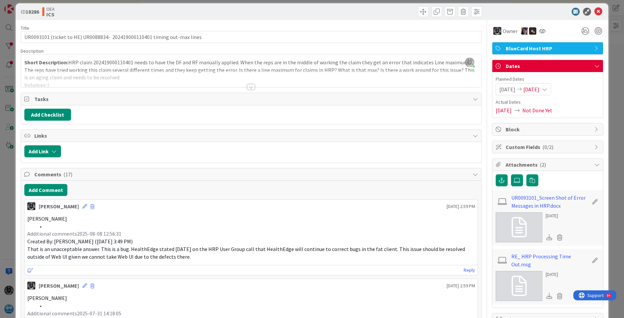
click at [494, 89] on span "[DATE]" at bounding box center [532, 89] width 16 height 8
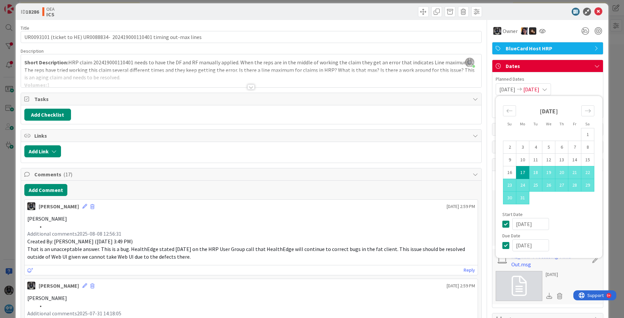
click at [494, 89] on span "[DATE]" at bounding box center [532, 89] width 16 height 8
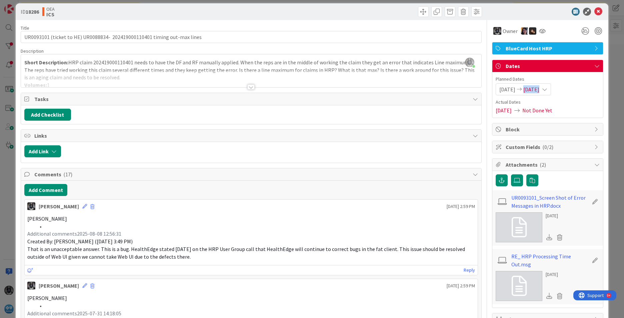
click at [494, 89] on span "[DATE]" at bounding box center [532, 89] width 16 height 8
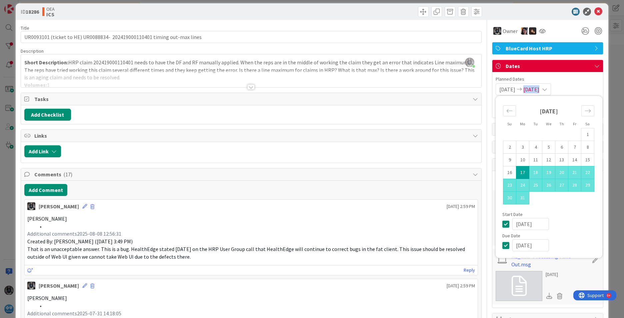
click at [494, 89] on span "[DATE]" at bounding box center [532, 89] width 16 height 8
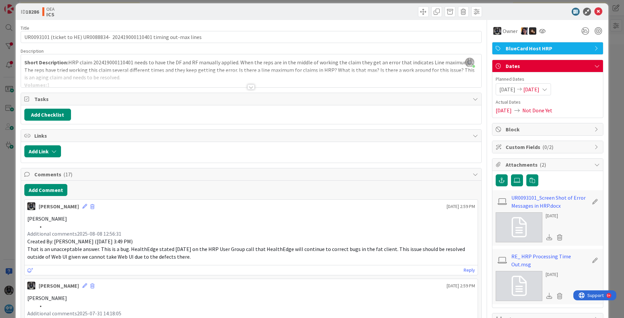
click at [494, 89] on span "[DATE]" at bounding box center [532, 89] width 16 height 8
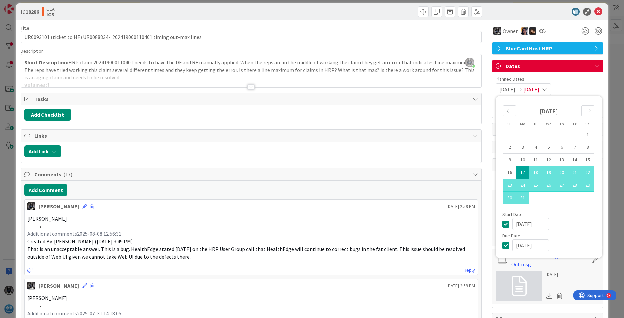
click at [494, 89] on span "[DATE]" at bounding box center [532, 89] width 16 height 8
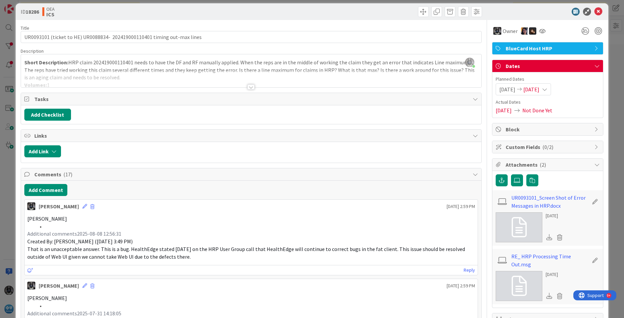
click at [494, 89] on span "[DATE]" at bounding box center [532, 89] width 16 height 8
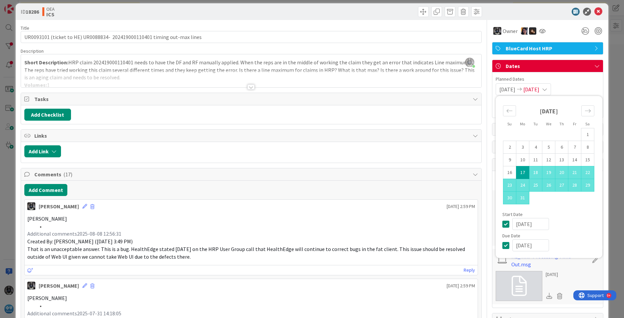
click at [494, 89] on span "[DATE]" at bounding box center [532, 89] width 16 height 8
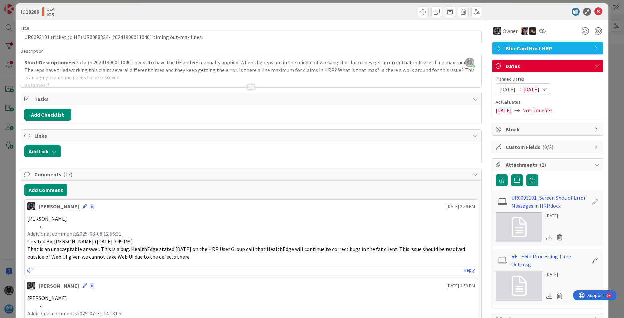
drag, startPoint x: 542, startPoint y: 89, endPoint x: 536, endPoint y: 88, distance: 5.9
click at [494, 88] on span "[DATE]" at bounding box center [532, 89] width 16 height 8
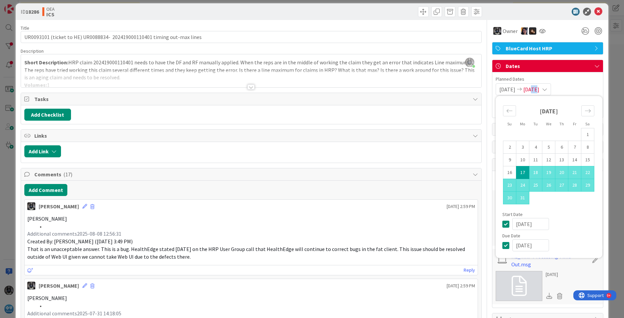
click at [494, 88] on span "[DATE]" at bounding box center [532, 89] width 16 height 8
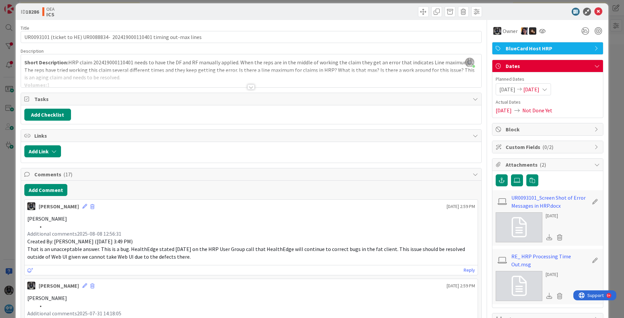
drag, startPoint x: 536, startPoint y: 88, endPoint x: 545, endPoint y: 110, distance: 23.8
click at [494, 110] on span "Not Done Yet" at bounding box center [538, 110] width 30 height 8
drag, startPoint x: 545, startPoint y: 110, endPoint x: 570, endPoint y: 105, distance: 25.4
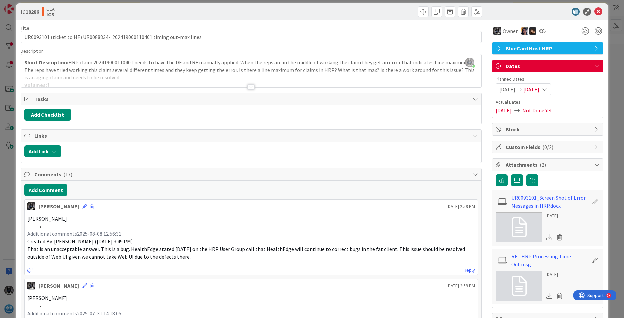
click at [494, 105] on span "Actual Dates" at bounding box center [548, 102] width 104 height 7
click at [494, 112] on span "Not Done Yet" at bounding box center [538, 110] width 30 height 8
click at [494, 110] on span "[DATE]" at bounding box center [504, 110] width 16 height 8
click at [494, 103] on span "Actual Dates" at bounding box center [548, 102] width 104 height 7
click at [494, 90] on span "[DATE]" at bounding box center [532, 89] width 16 height 8
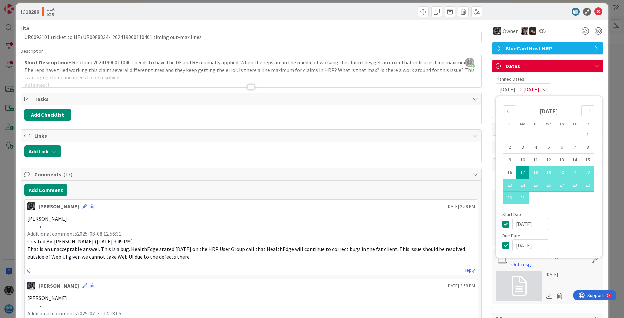
click at [494, 89] on span "[DATE]" at bounding box center [508, 89] width 16 height 8
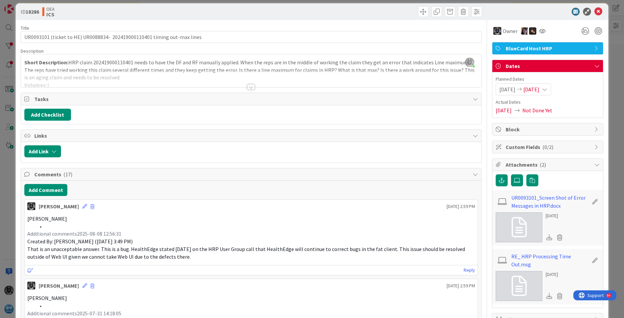
click at [494, 89] on span "[DATE]" at bounding box center [508, 89] width 16 height 8
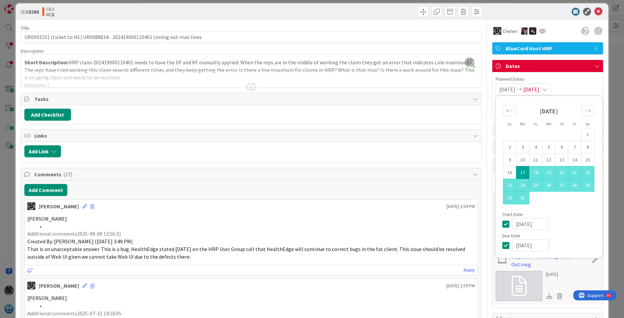
click at [494, 89] on span "[DATE]" at bounding box center [508, 89] width 16 height 8
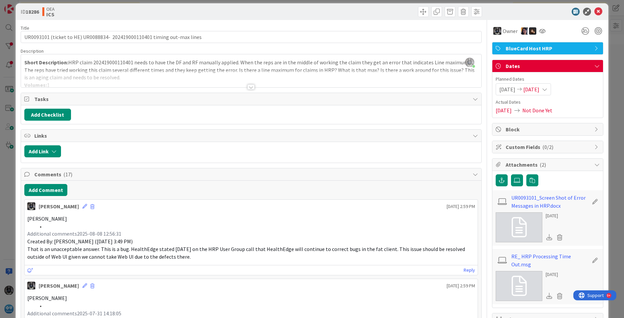
drag, startPoint x: 512, startPoint y: 89, endPoint x: 542, endPoint y: 86, distance: 29.8
click at [494, 86] on span "[DATE]" at bounding box center [532, 89] width 16 height 8
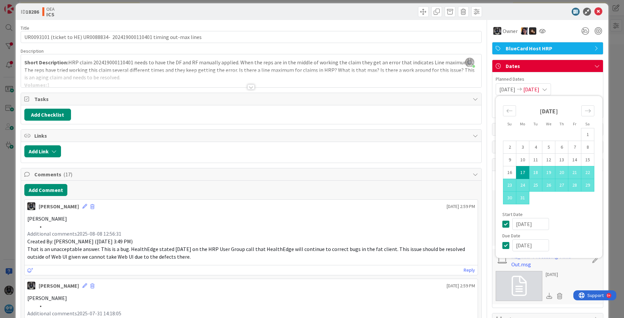
click at [494, 86] on span "[DATE]" at bounding box center [532, 89] width 16 height 8
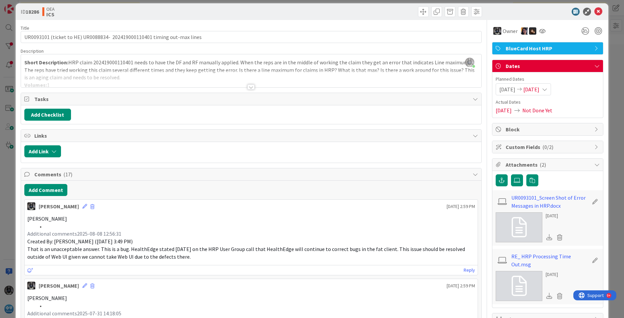
drag, startPoint x: 542, startPoint y: 86, endPoint x: 557, endPoint y: 89, distance: 15.2
click at [494, 89] on icon at bounding box center [544, 89] width 5 height 5
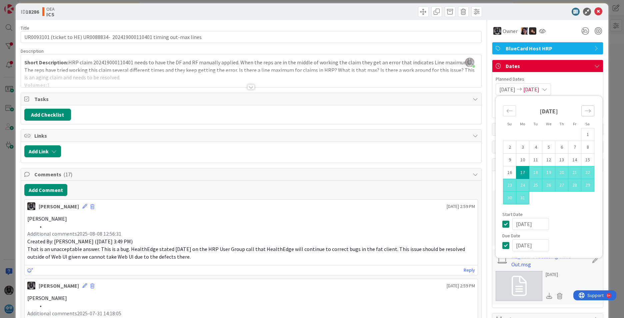
click at [494, 112] on icon "Move forward to switch to the next month." at bounding box center [588, 111] width 6 height 6
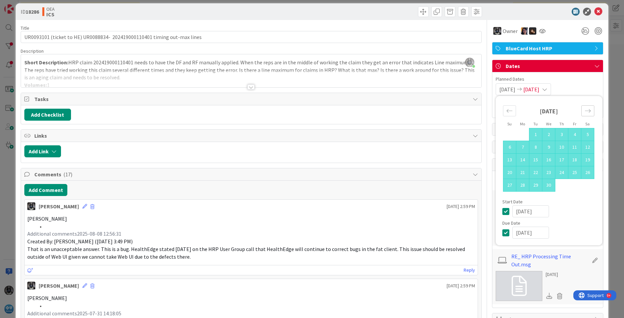
click at [494, 112] on icon "Move forward to switch to the next month." at bounding box center [588, 111] width 6 height 6
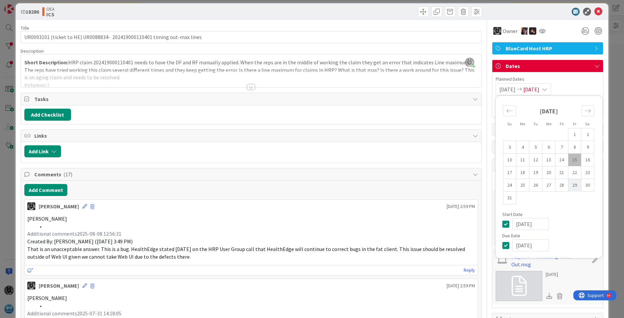
click at [494, 185] on td "29" at bounding box center [575, 185] width 13 height 13
type input "[DATE]"
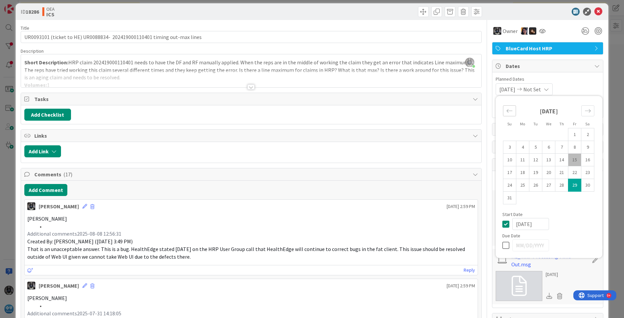
click at [494, 111] on icon "Move backward to switch to the previous month." at bounding box center [510, 111] width 6 height 6
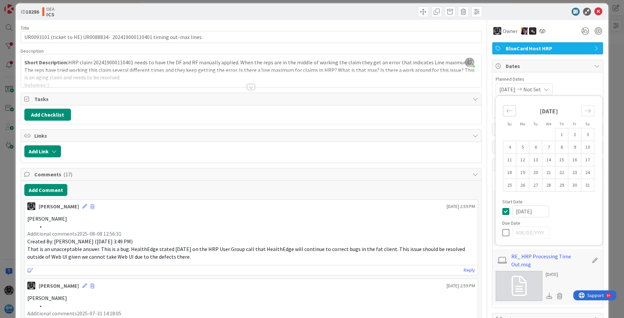
click at [494, 111] on icon "Move backward to switch to the previous month." at bounding box center [510, 111] width 6 height 6
click at [494, 158] on td "16" at bounding box center [549, 160] width 13 height 13
type input "[DATE]"
click at [494, 83] on div "[DATE] Not Set Su Mo Tu We Th Fr Sa [DATE] 1 2 3 4 5 6 7 8 9 10 11 12 13 14 15 …" at bounding box center [548, 89] width 104 height 12
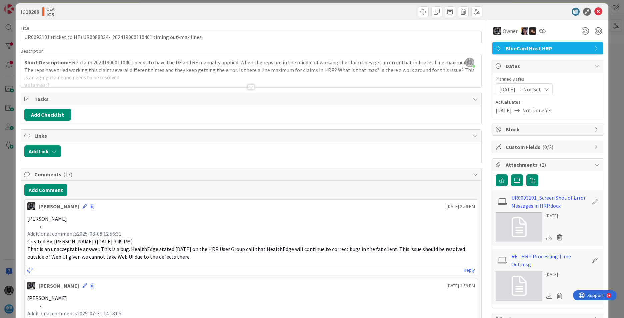
click at [494, 88] on icon at bounding box center [546, 89] width 5 height 5
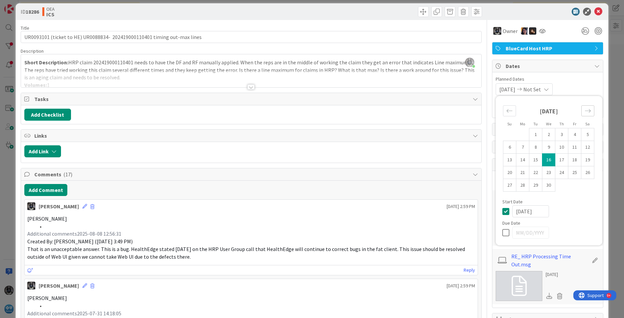
click at [494, 113] on icon "Move forward to switch to the next month." at bounding box center [588, 111] width 6 height 6
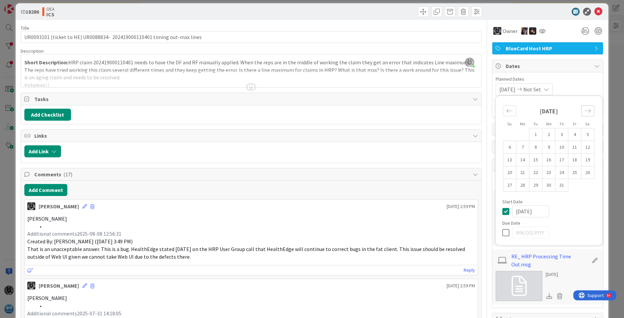
click at [494, 113] on icon "Move forward to switch to the next month." at bounding box center [588, 111] width 6 height 6
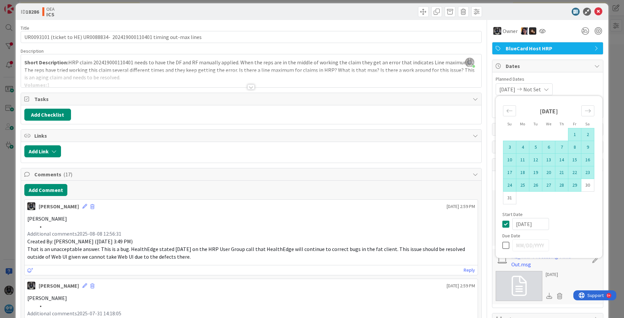
click at [494, 184] on td "29" at bounding box center [575, 185] width 13 height 13
type input "[DATE]"
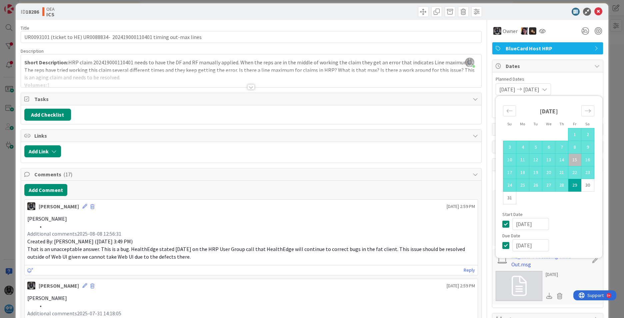
click at [494, 84] on div "[DATE] [DATE] Su Mo Tu We Th Fr Sa [DATE] 1 2 3 4 5 6 7 8 9 10 11 12 13 14 15 1…" at bounding box center [548, 89] width 104 height 12
